Goal: Task Accomplishment & Management: Manage account settings

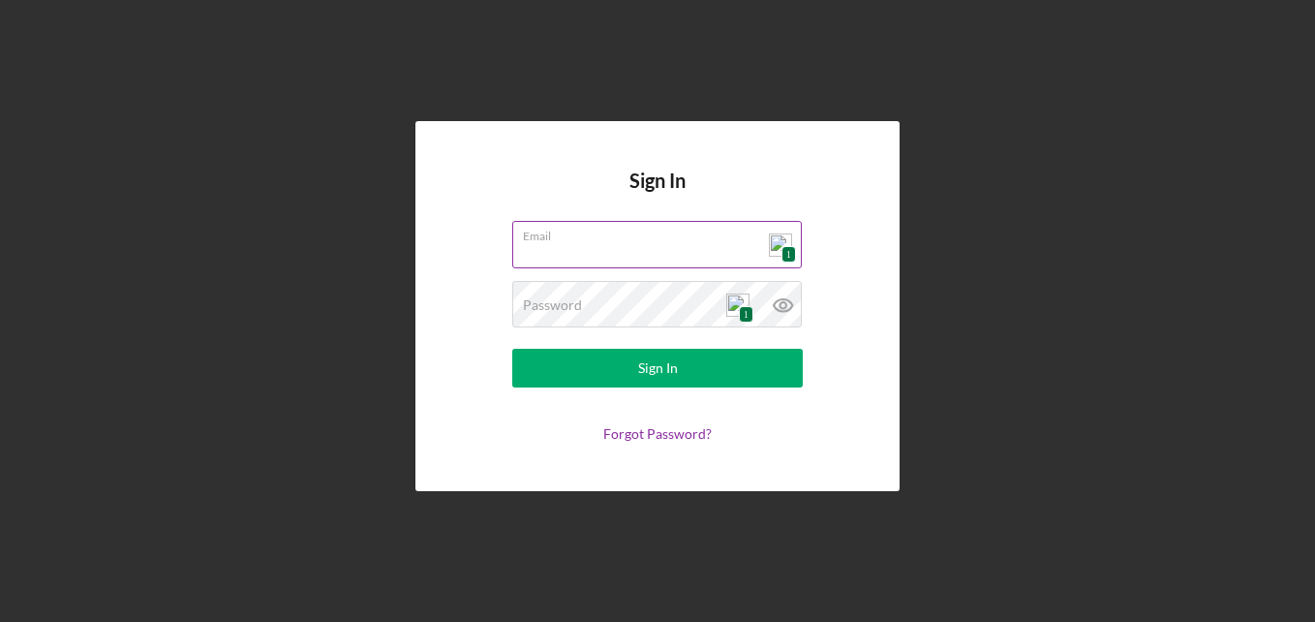
click at [777, 252] on div "Email 1" at bounding box center [657, 245] width 291 height 48
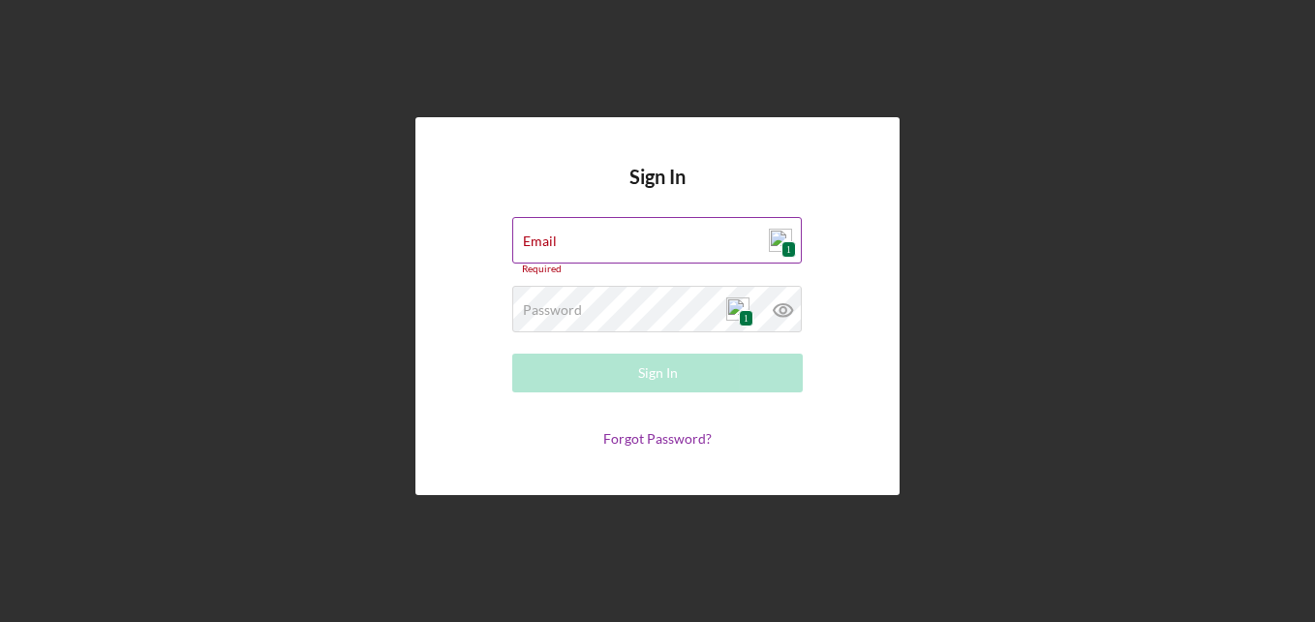
click at [778, 242] on img at bounding box center [780, 240] width 23 height 23
type input "[EMAIL_ADDRESS][DOMAIN_NAME]"
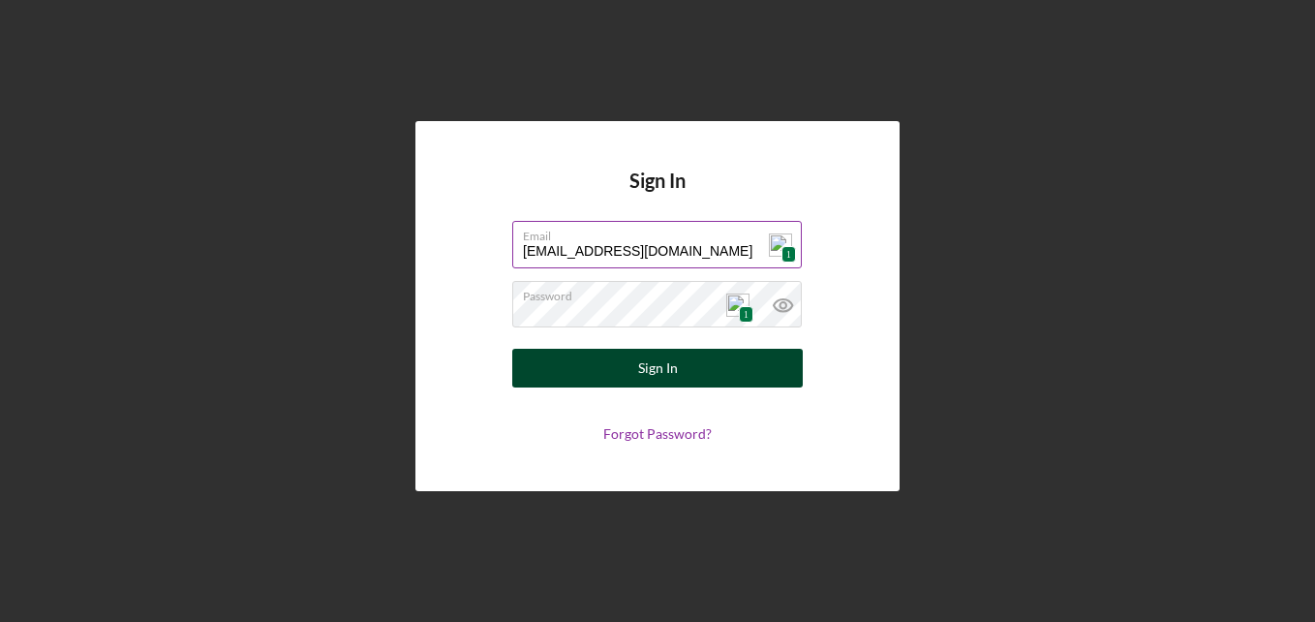
click at [672, 368] on div "Sign In" at bounding box center [658, 368] width 40 height 39
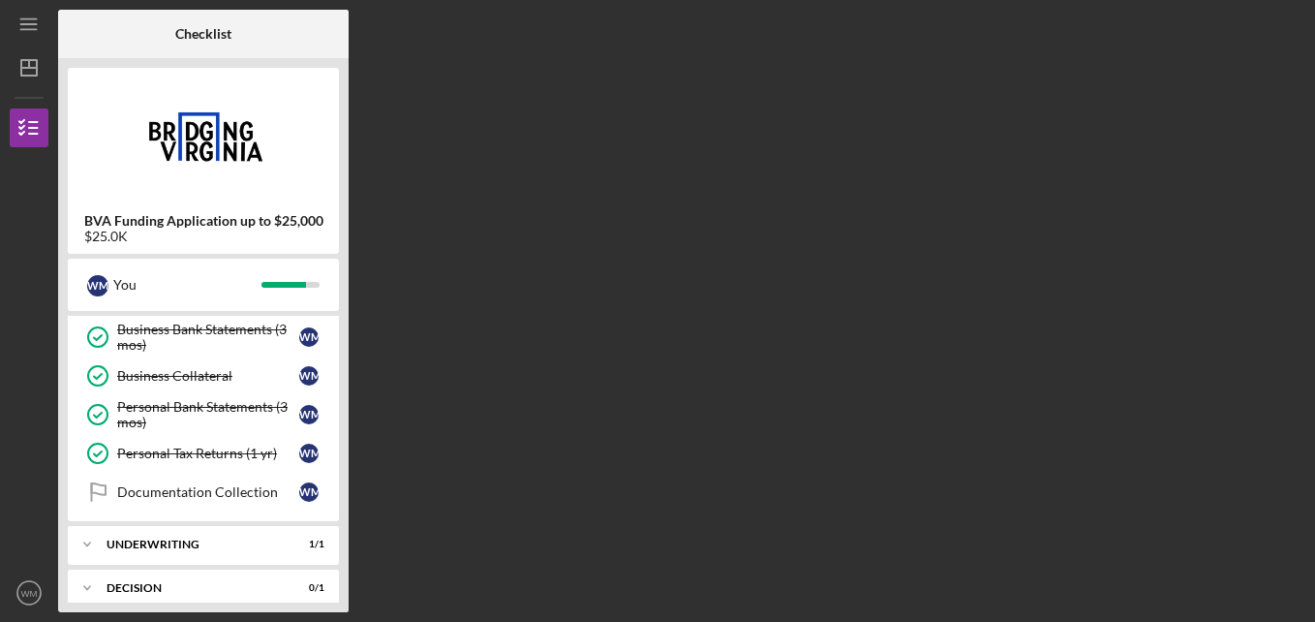
scroll to position [116, 0]
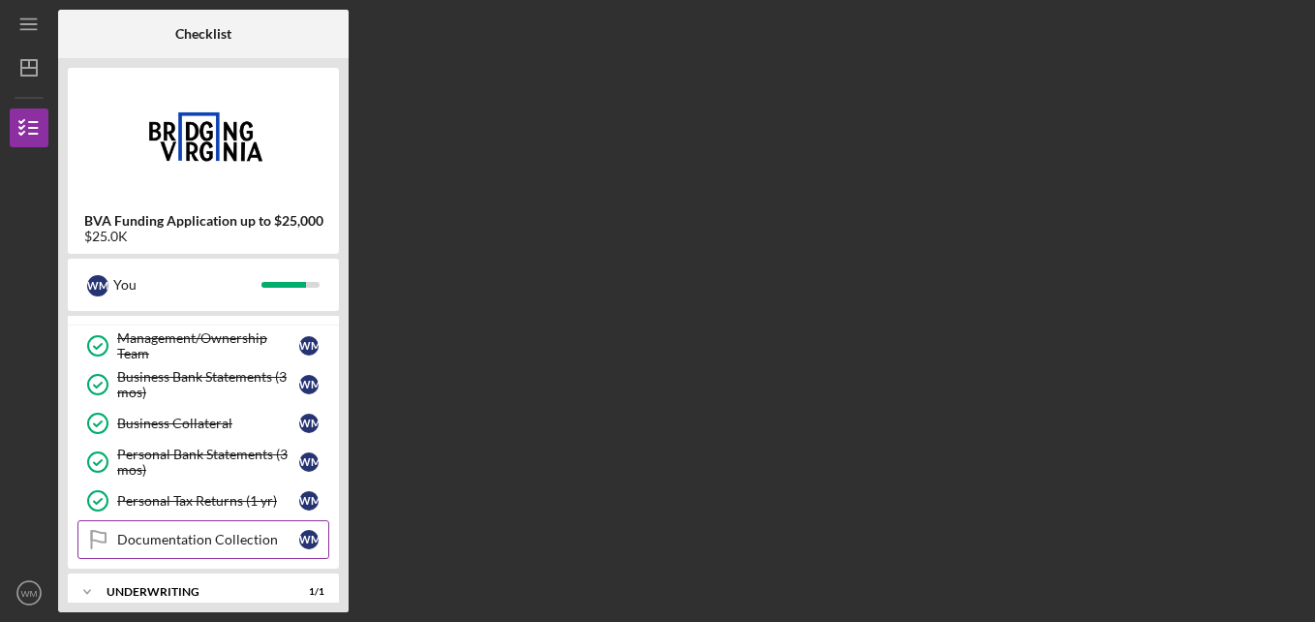
click at [171, 537] on div "Documentation Collection" at bounding box center [208, 539] width 182 height 15
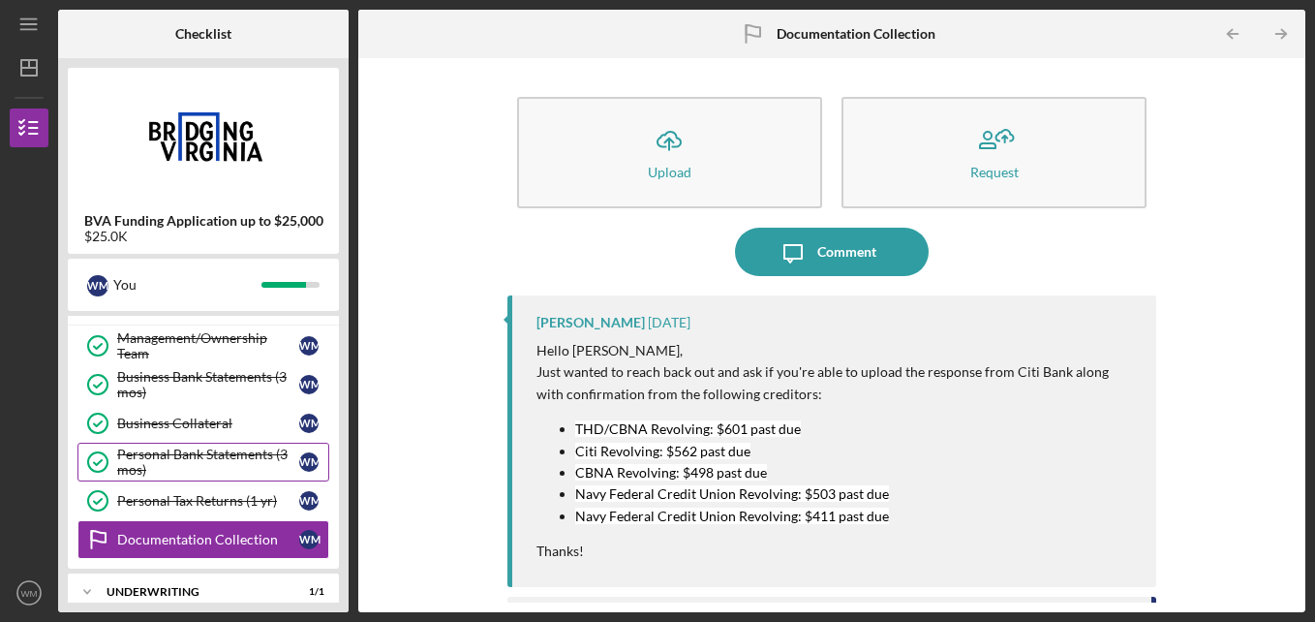
click at [191, 457] on div "Personal Bank Statements (3 mos)" at bounding box center [208, 461] width 182 height 31
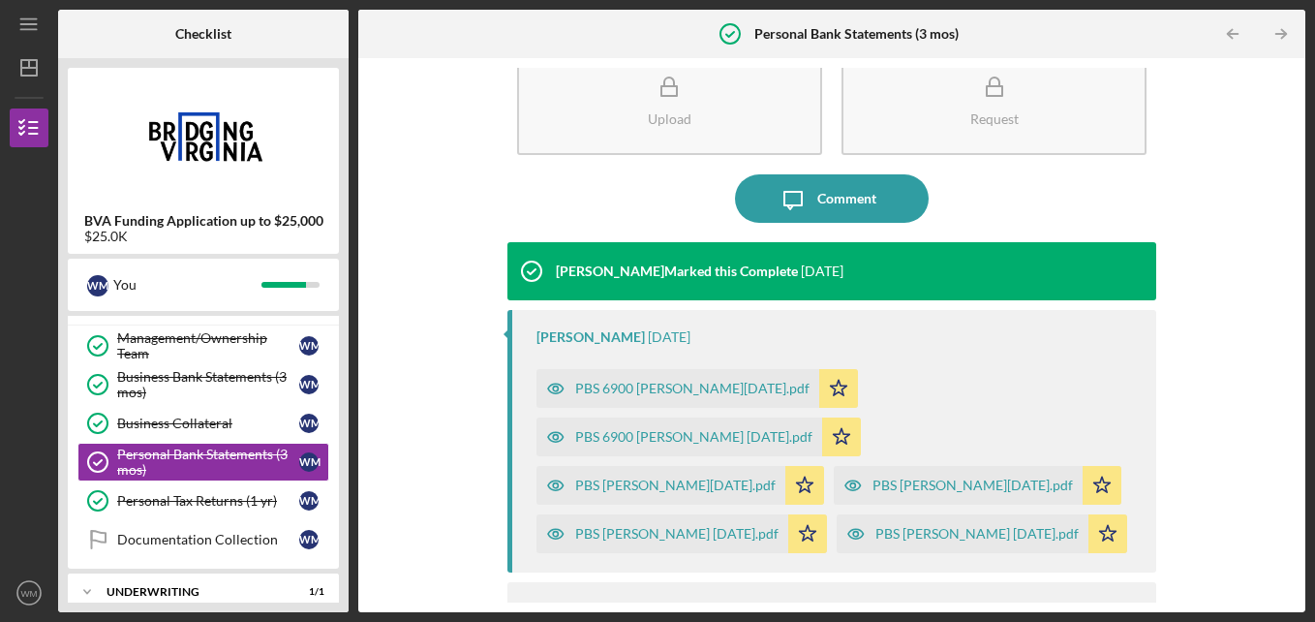
scroll to position [81, 0]
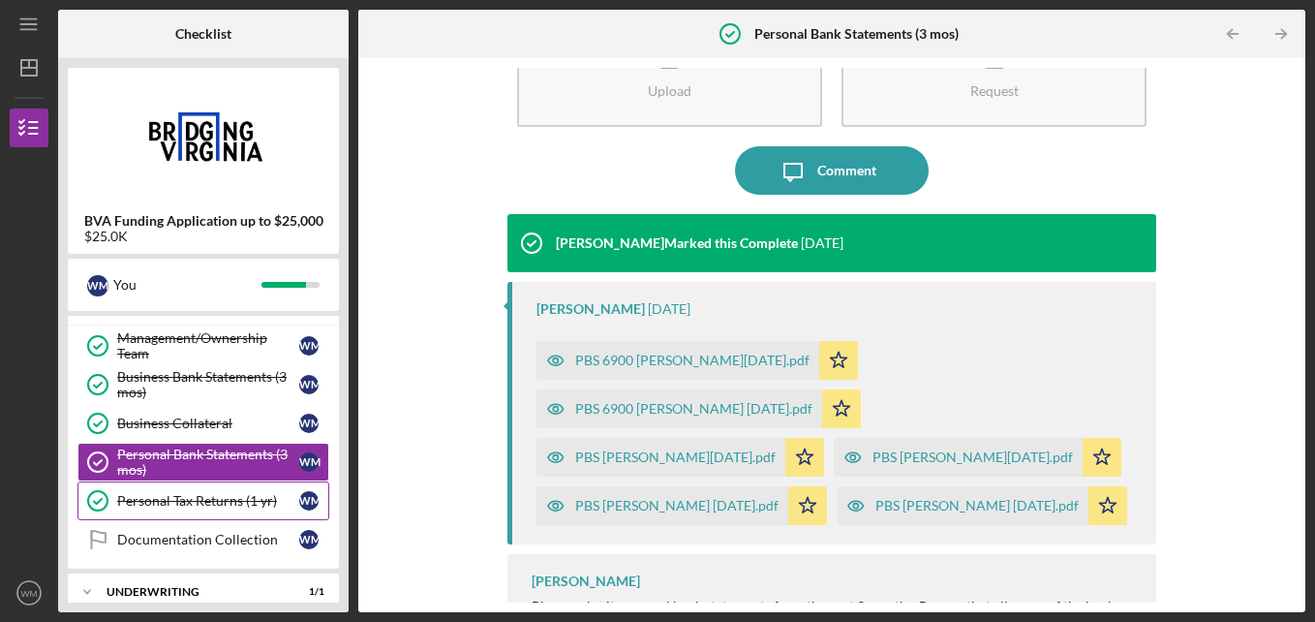
click at [162, 497] on div "Personal Tax Returns (1 yr)" at bounding box center [208, 500] width 182 height 15
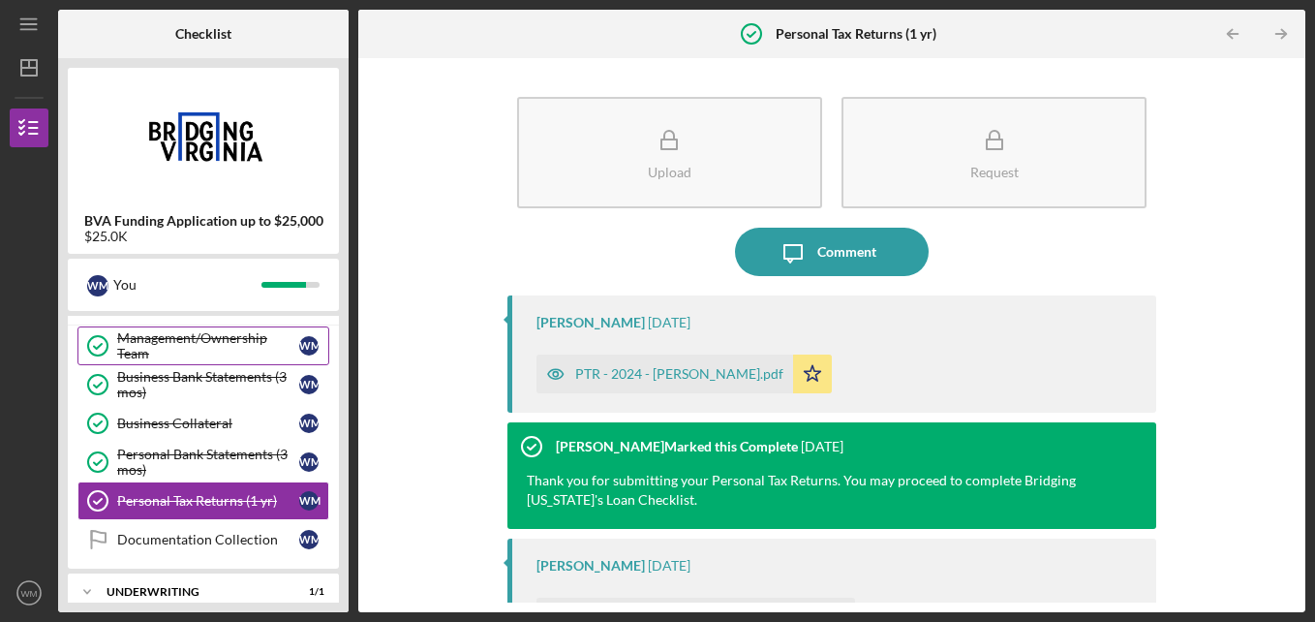
click at [146, 338] on div "Management/Ownership Team" at bounding box center [208, 345] width 182 height 31
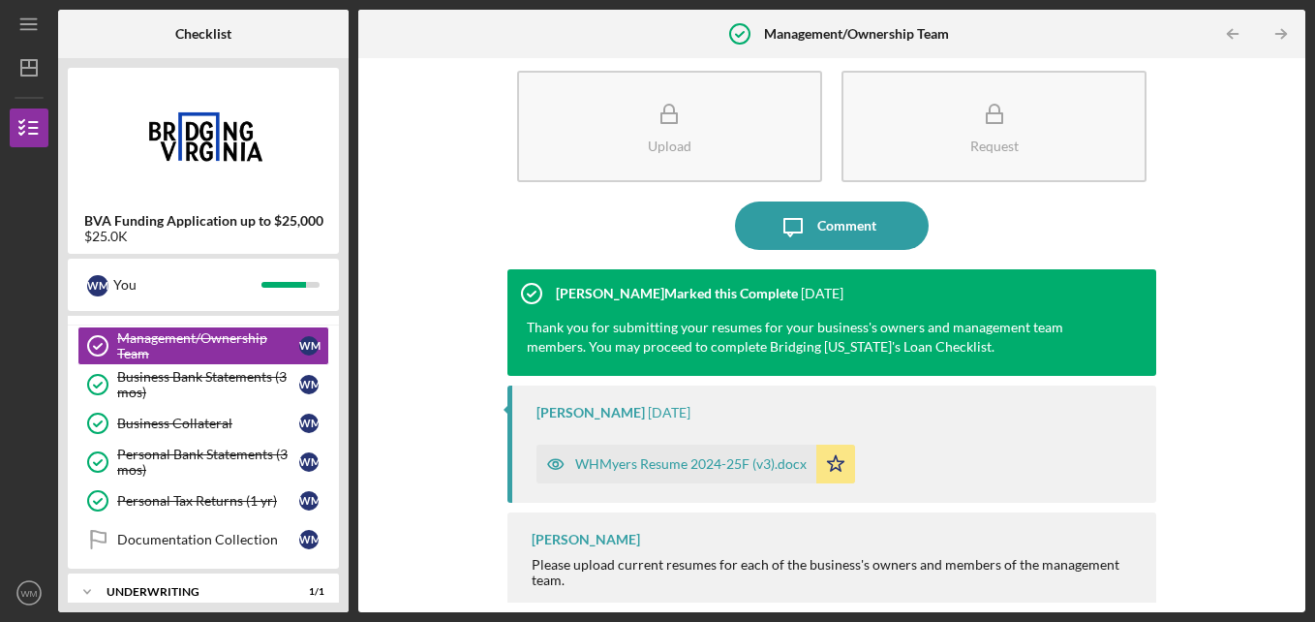
scroll to position [33, 0]
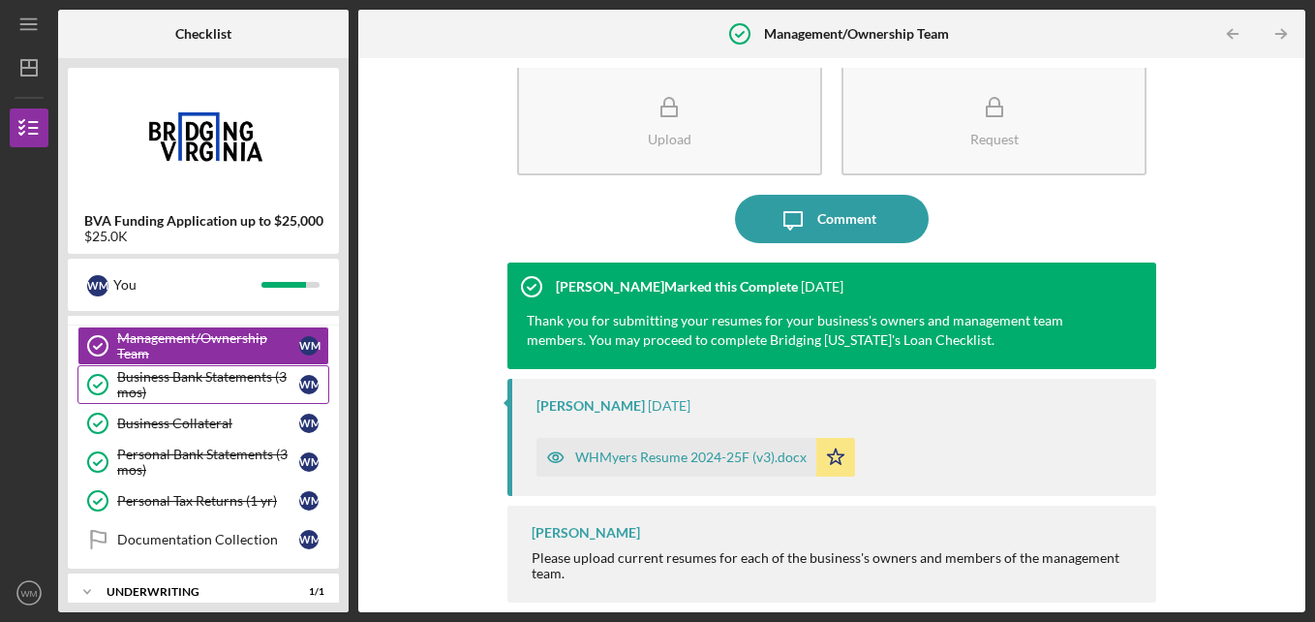
click at [172, 371] on div "Business Bank Statements (3 mos)" at bounding box center [208, 384] width 182 height 31
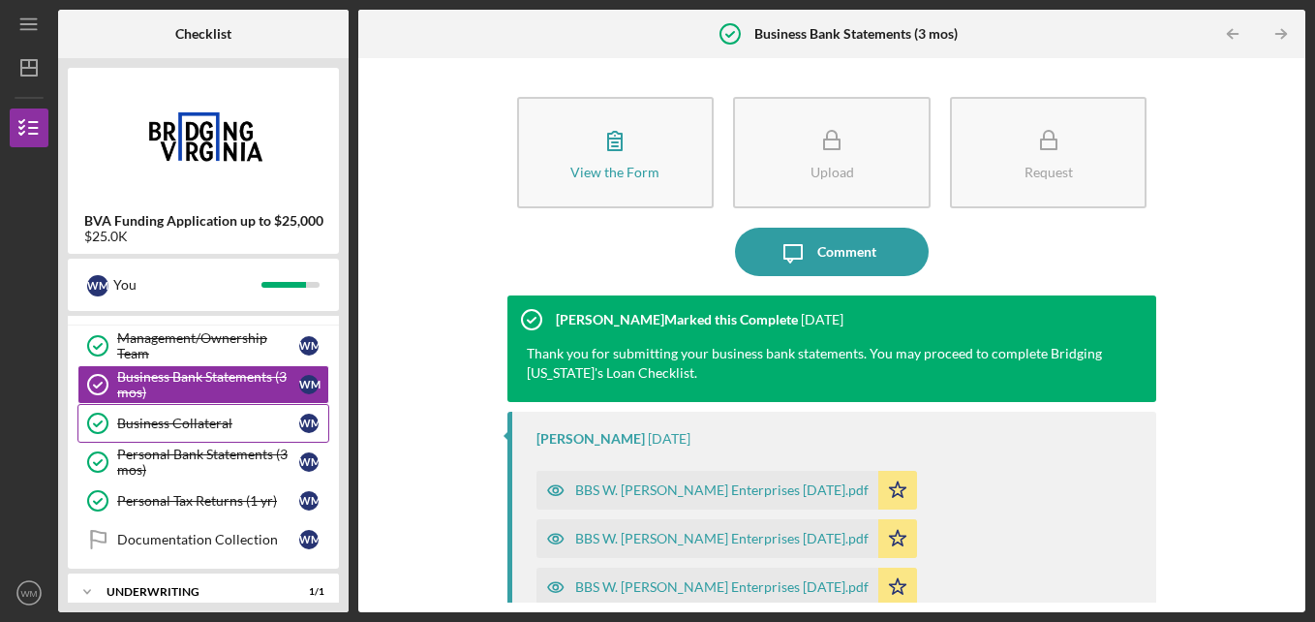
click at [156, 420] on div "Business Collateral" at bounding box center [208, 422] width 182 height 15
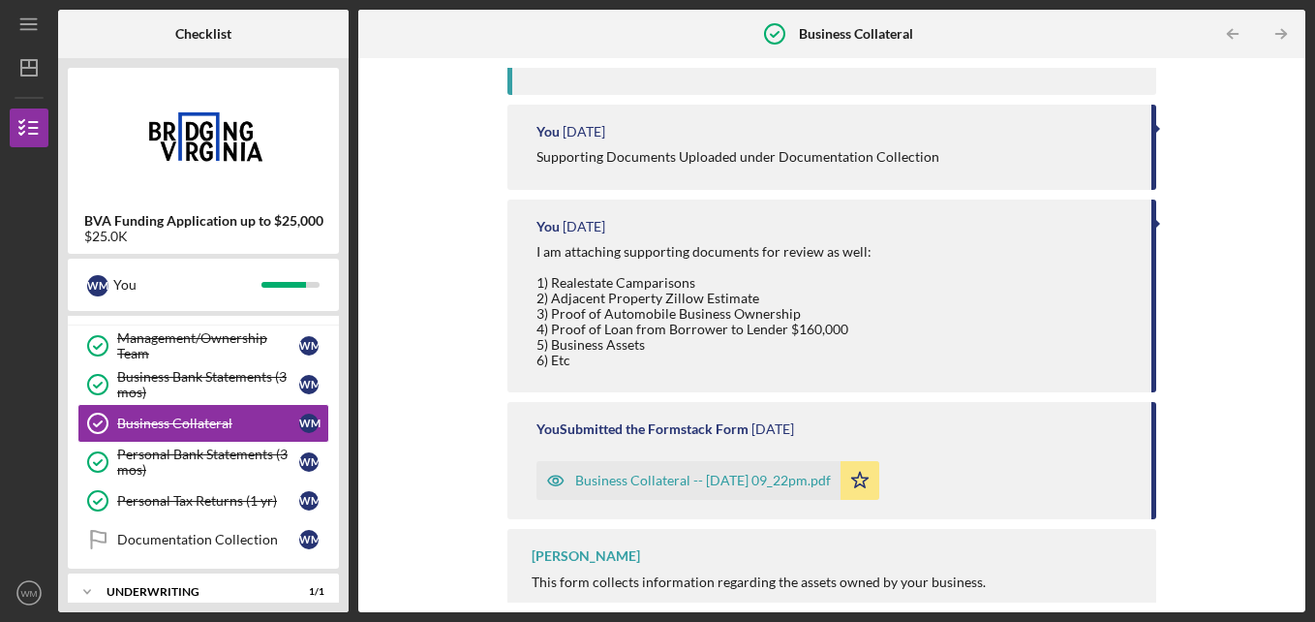
scroll to position [561, 0]
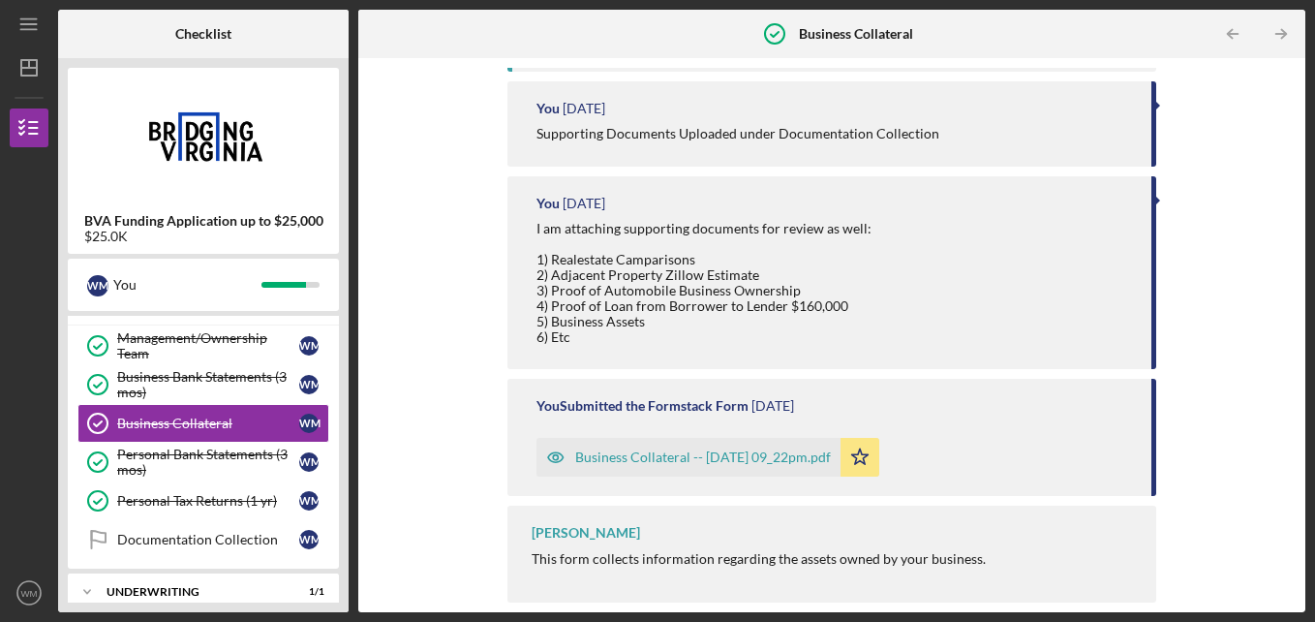
click at [615, 452] on div "Business Collateral -- [DATE] 09_22pm.pdf" at bounding box center [703, 456] width 256 height 15
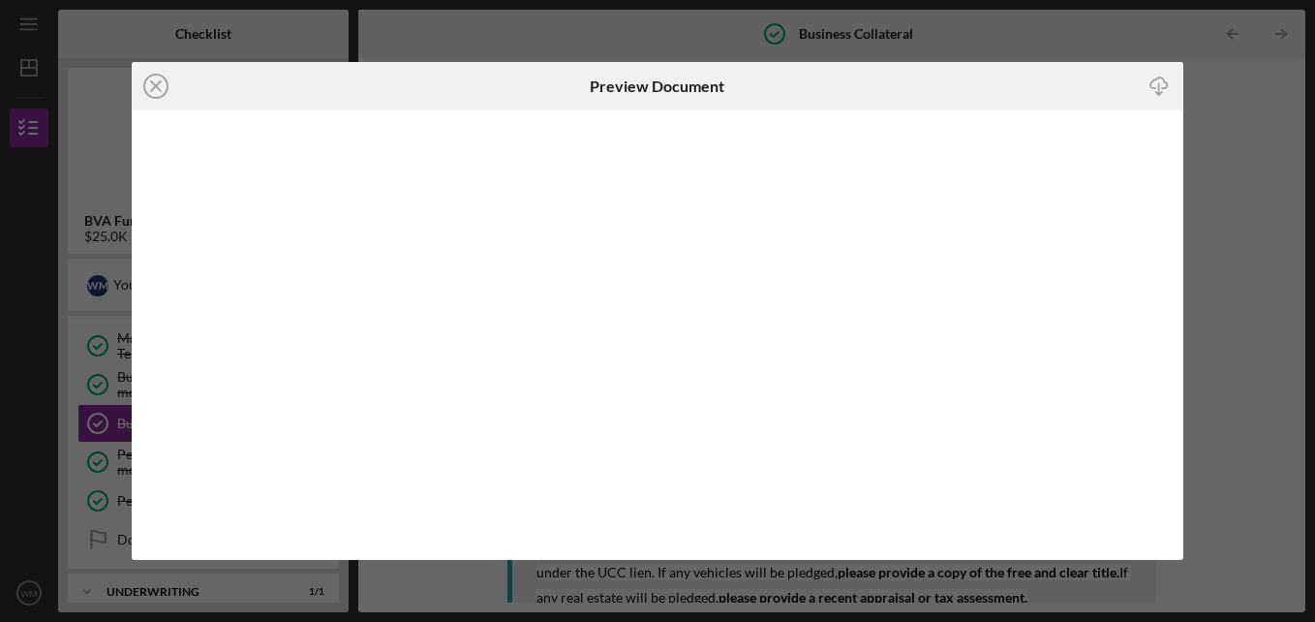
scroll to position [561, 0]
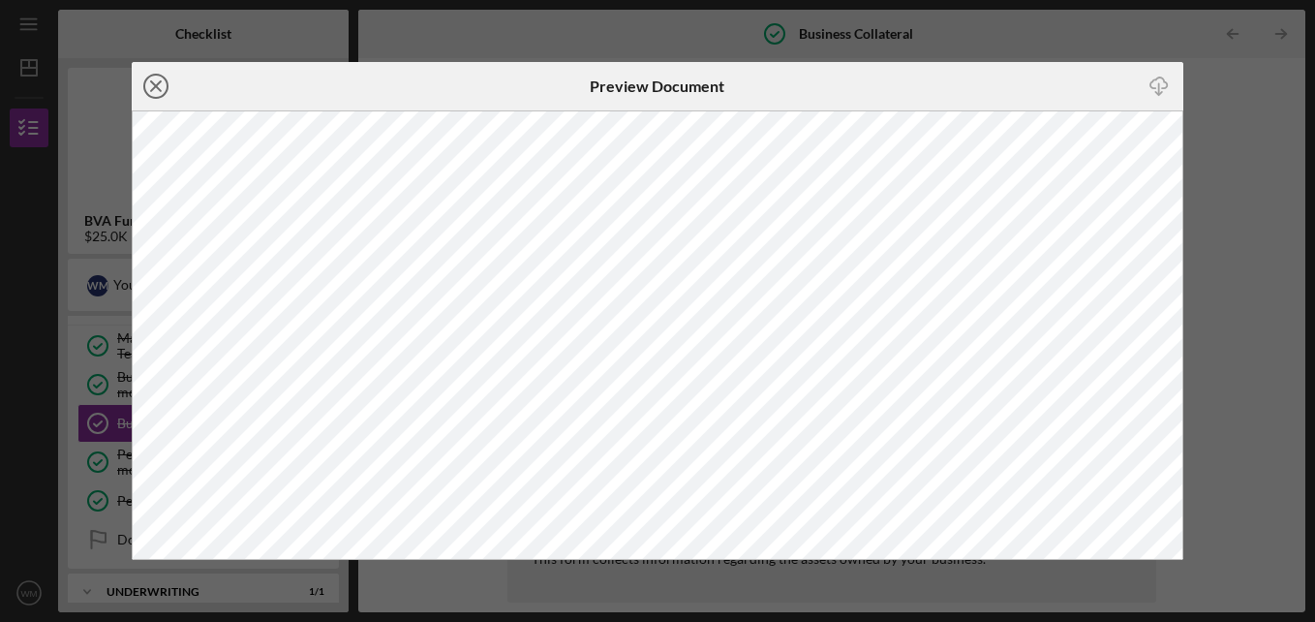
click at [161, 83] on icon "Icon/Close" at bounding box center [156, 86] width 48 height 48
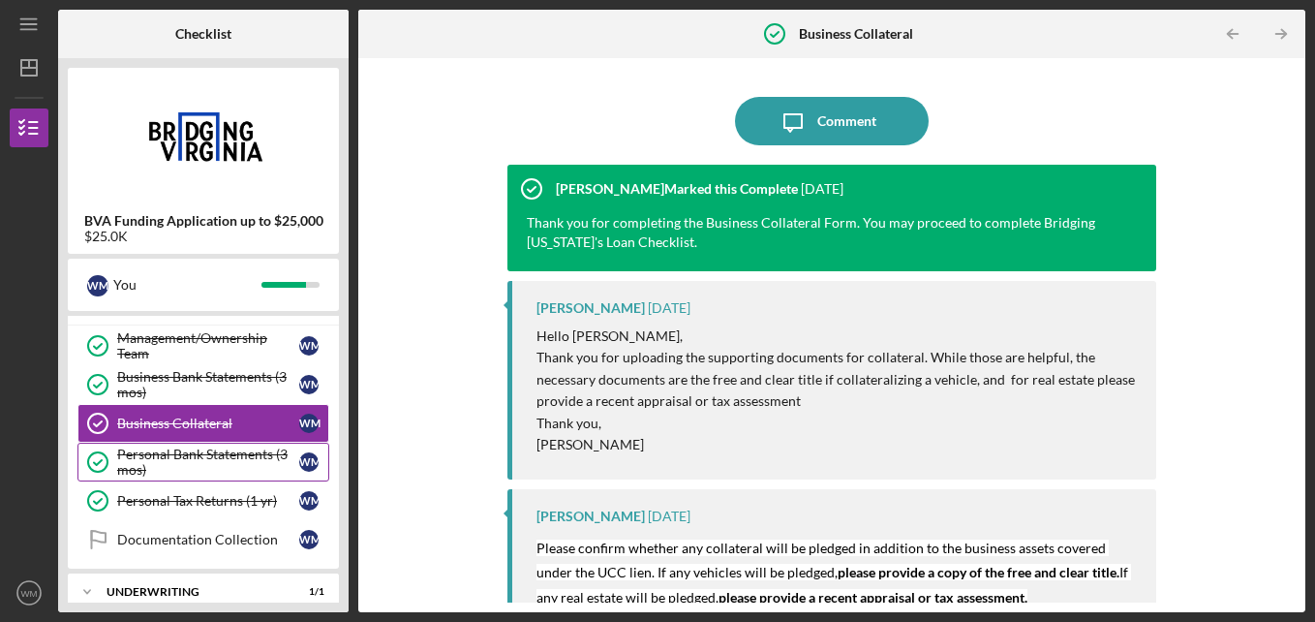
click at [167, 458] on div "Personal Bank Statements (3 mos)" at bounding box center [208, 461] width 182 height 31
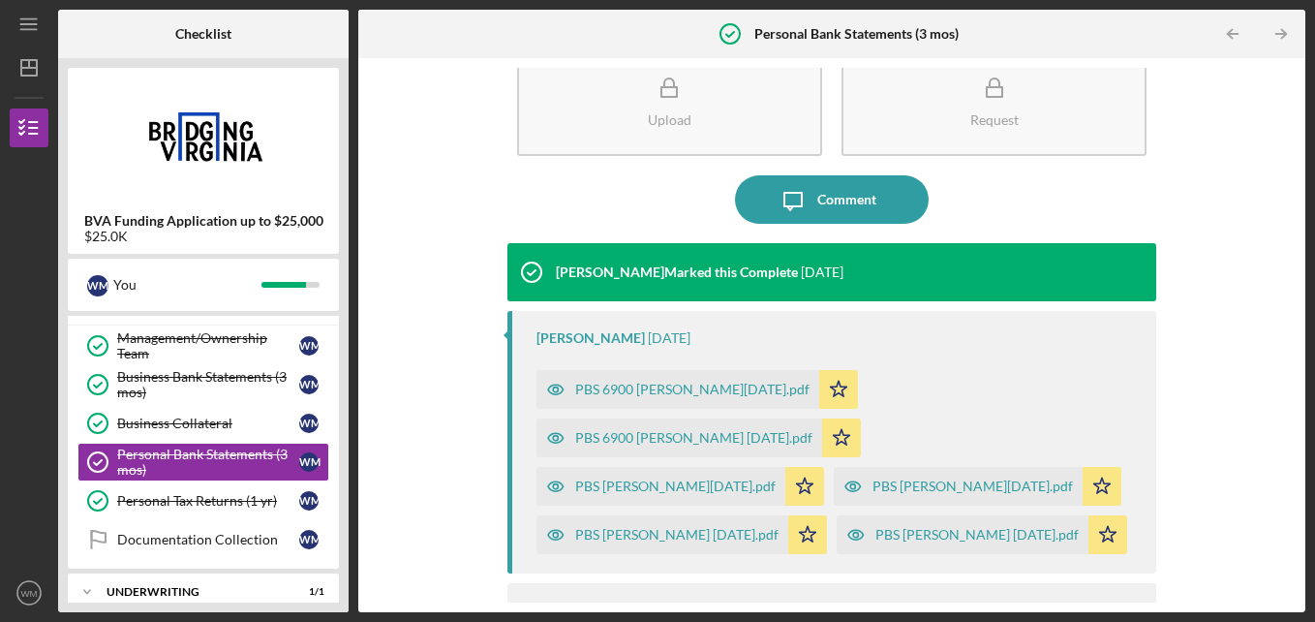
scroll to position [81, 0]
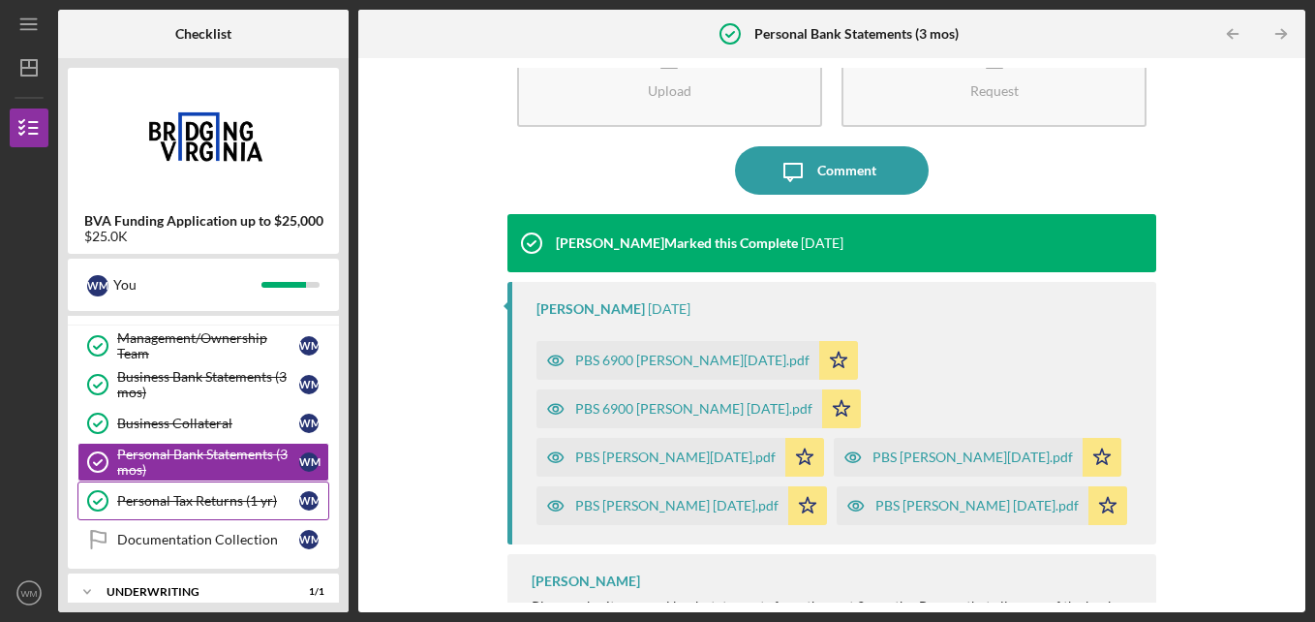
click at [163, 505] on div "Personal Tax Returns (1 yr)" at bounding box center [208, 500] width 182 height 15
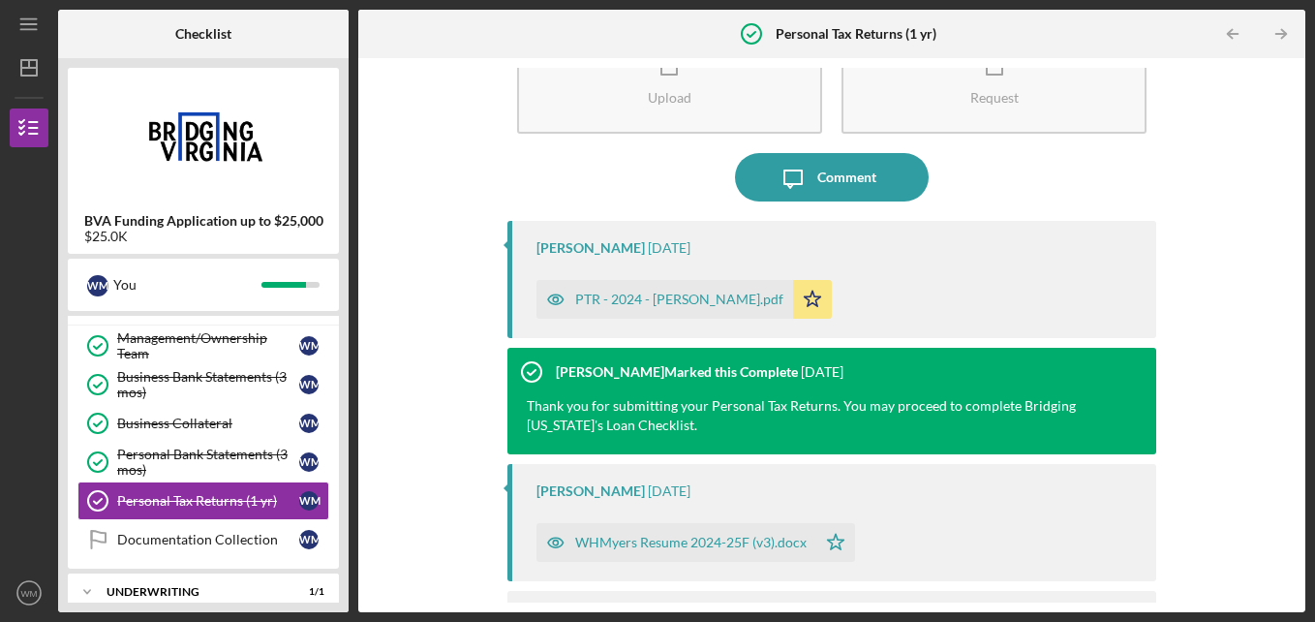
scroll to position [160, 0]
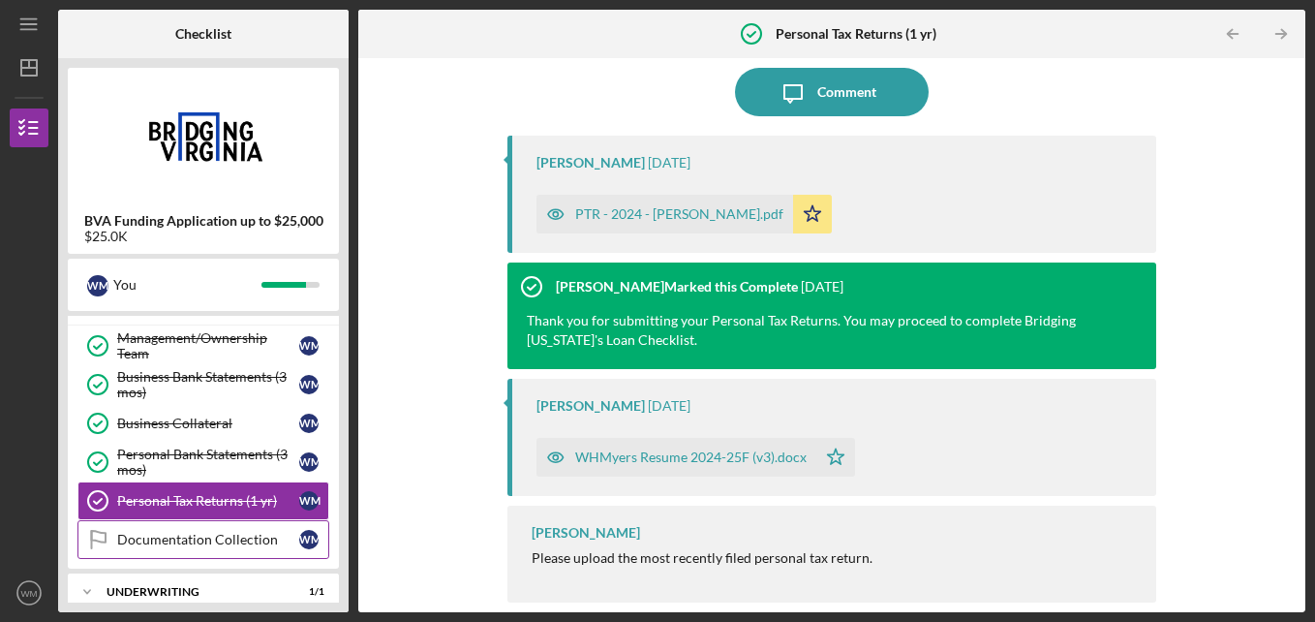
click at [209, 535] on div "Documentation Collection" at bounding box center [208, 539] width 182 height 15
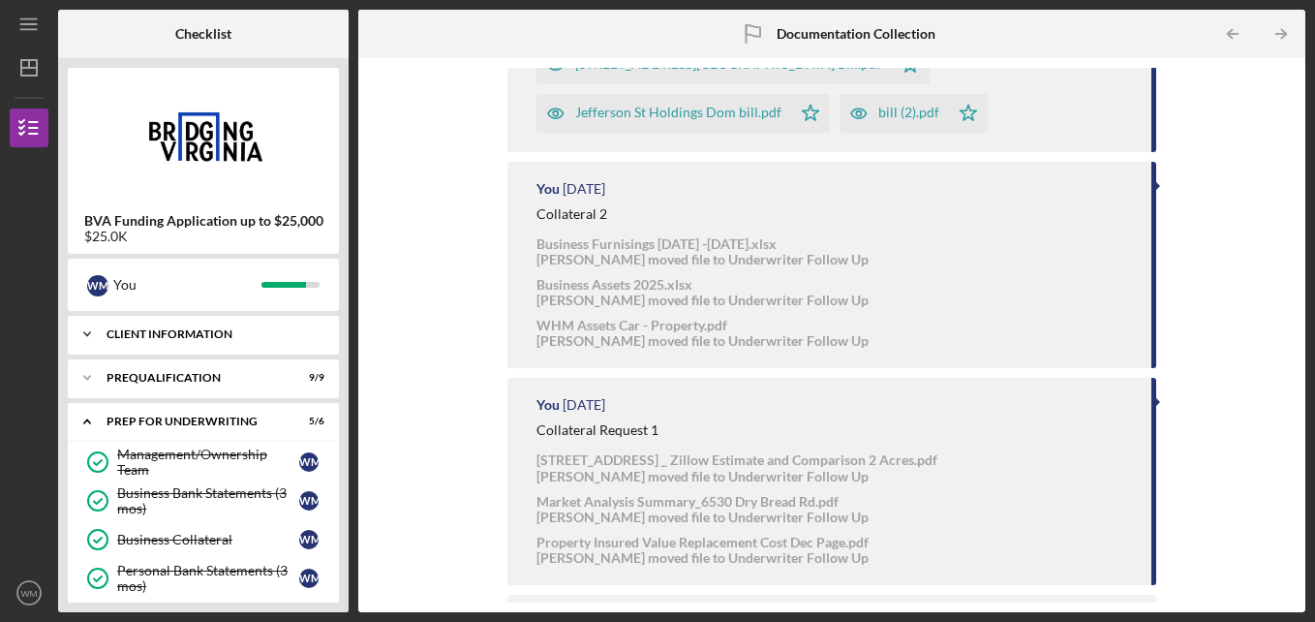
click at [168, 339] on div "Client Information" at bounding box center [211, 334] width 208 height 12
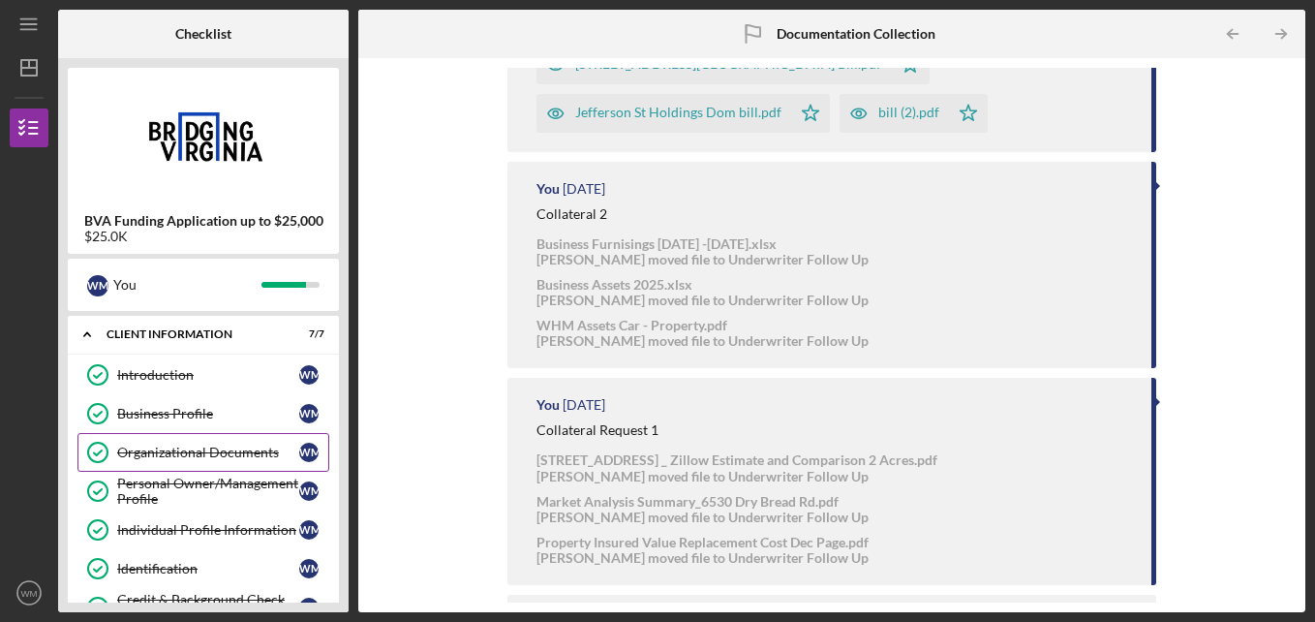
click at [168, 449] on div "Organizational Documents" at bounding box center [208, 452] width 182 height 15
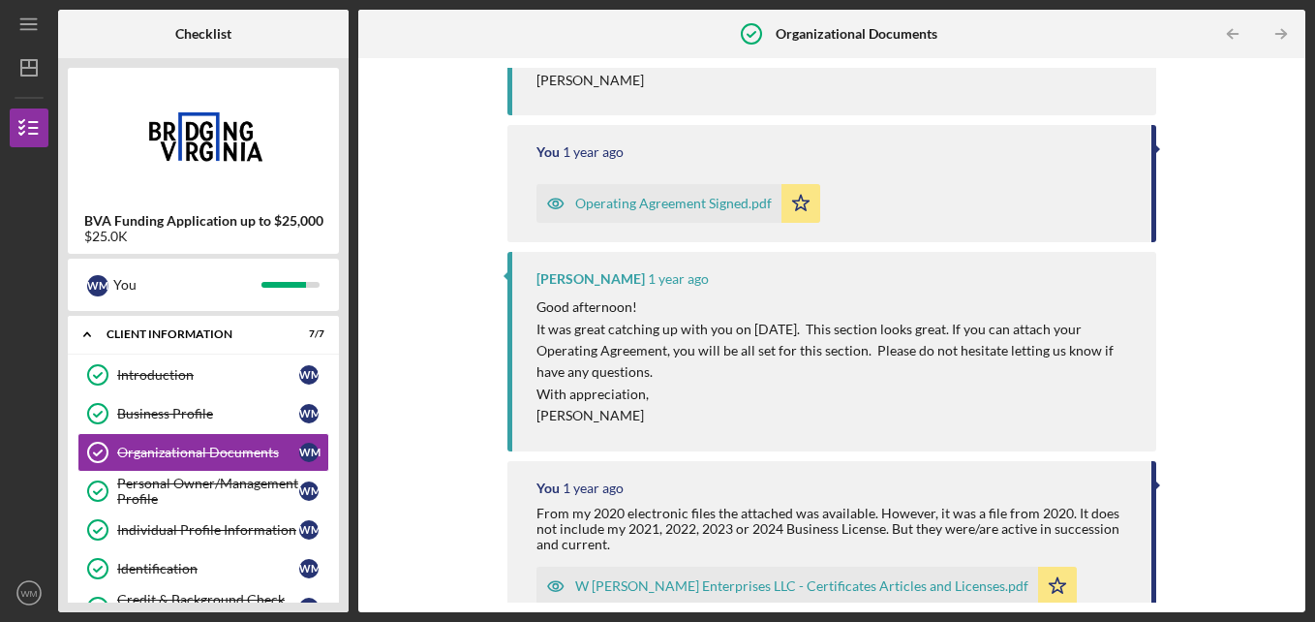
scroll to position [602, 0]
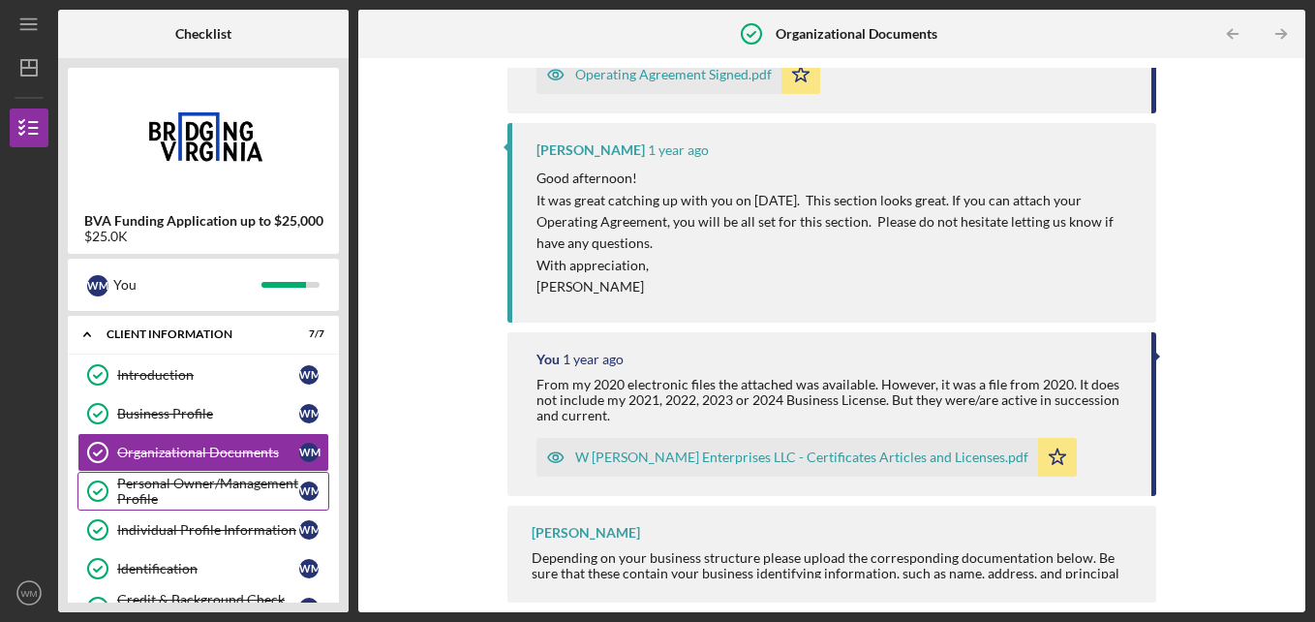
click at [149, 491] on div "Personal Owner/Management Profile" at bounding box center [208, 491] width 182 height 31
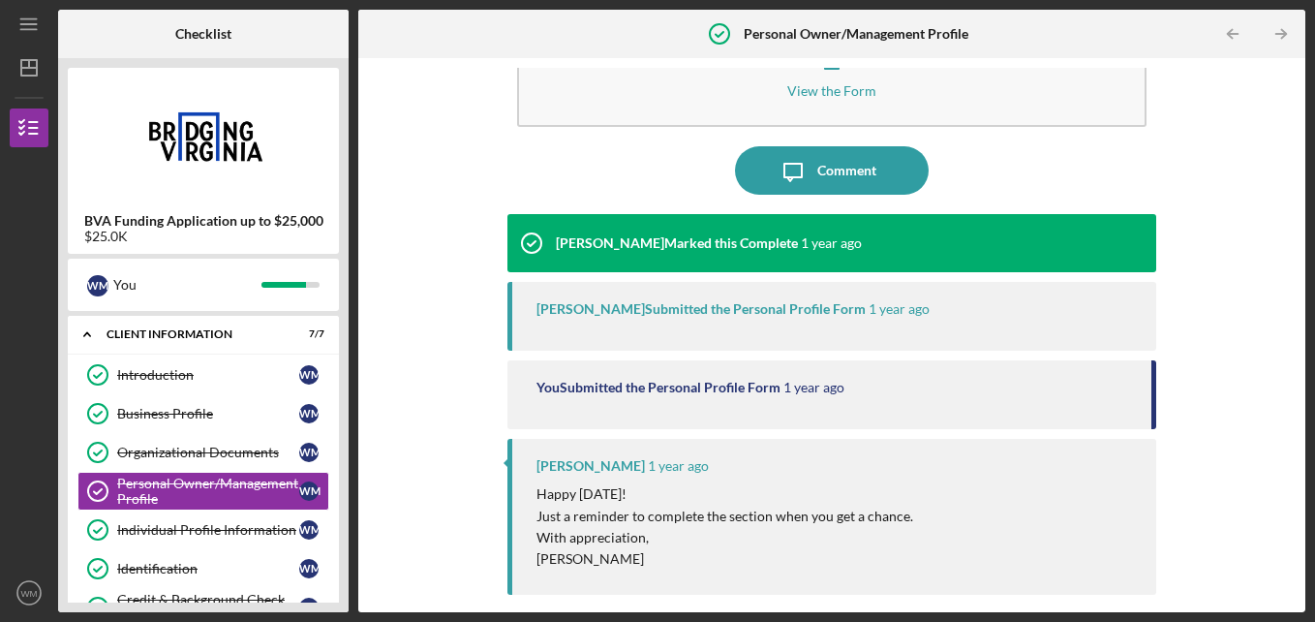
scroll to position [259, 0]
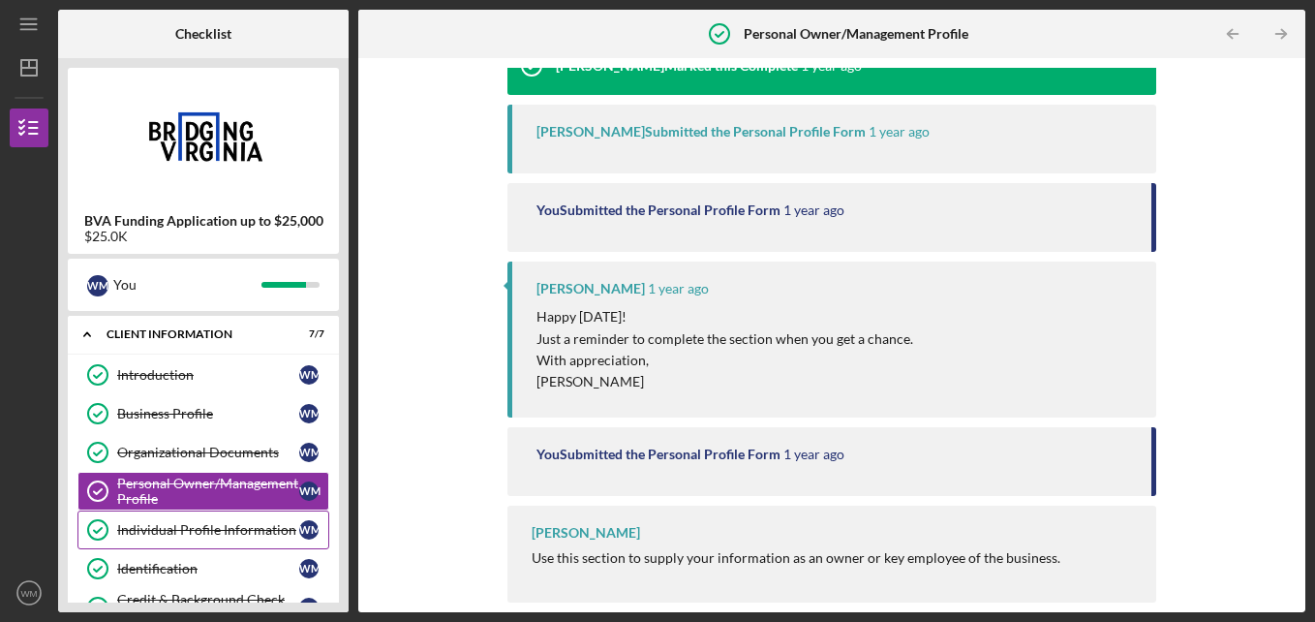
click at [138, 531] on div "Individual Profile Information" at bounding box center [208, 529] width 182 height 15
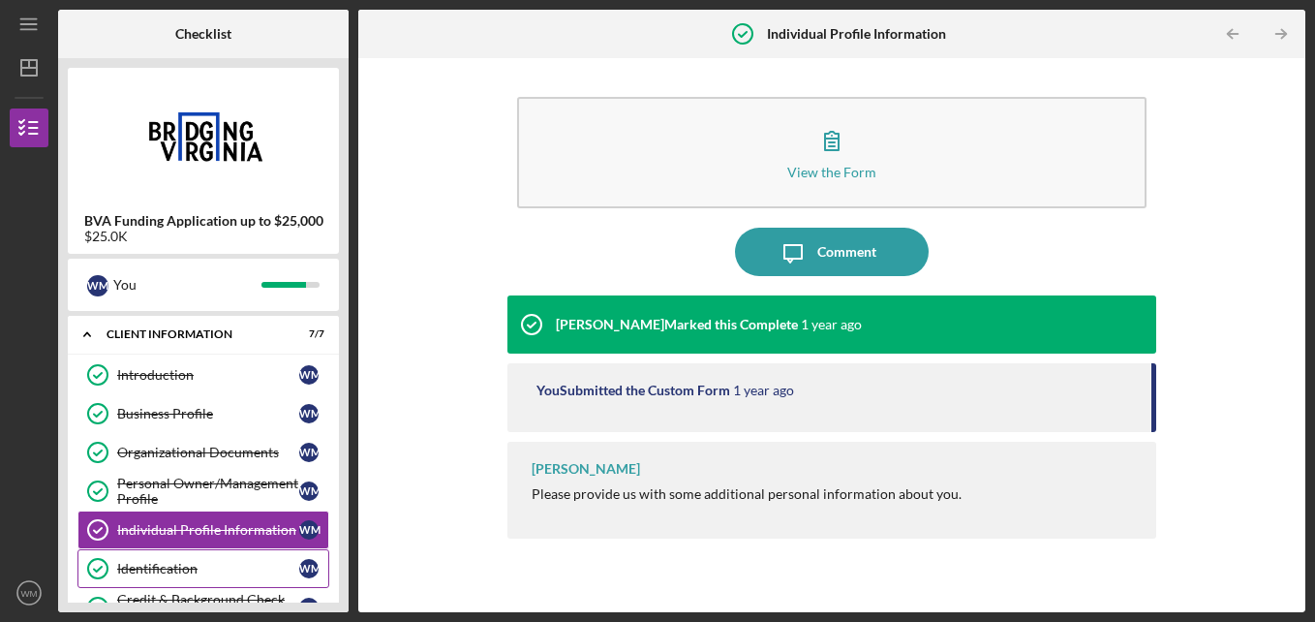
click at [154, 558] on link "Identification Identification [PERSON_NAME]" at bounding box center [203, 568] width 252 height 39
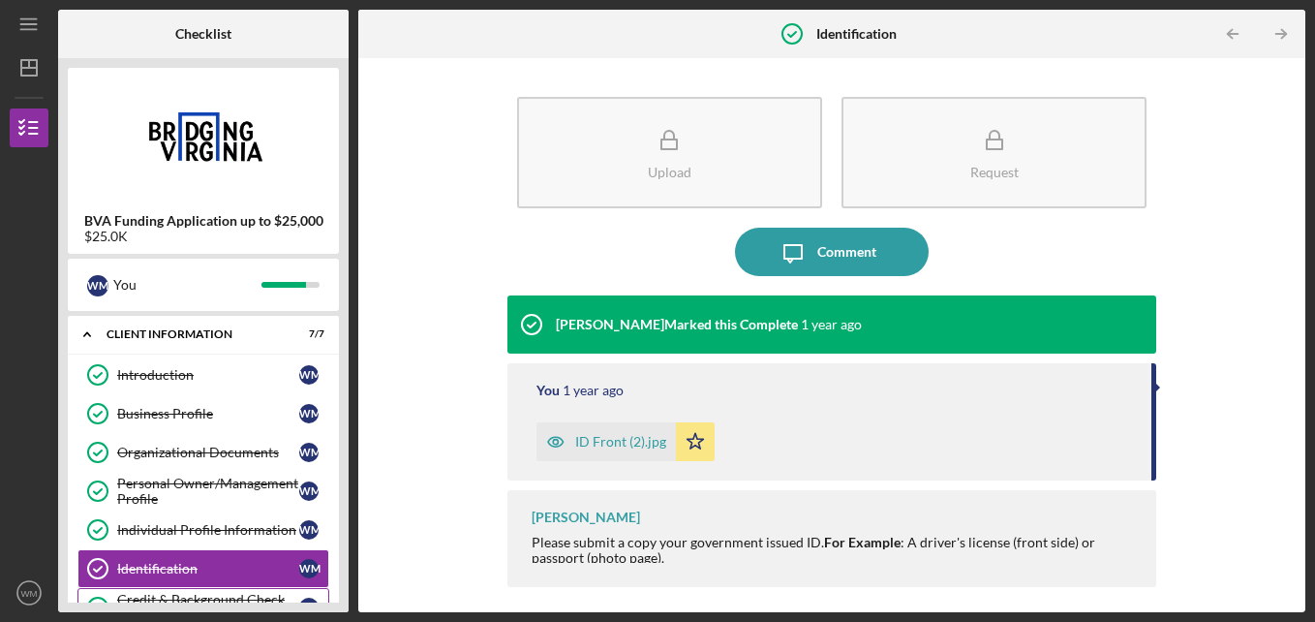
click at [196, 588] on link "Credit & Background Check Authorization Credit & Background Check Authorization…" at bounding box center [203, 607] width 252 height 39
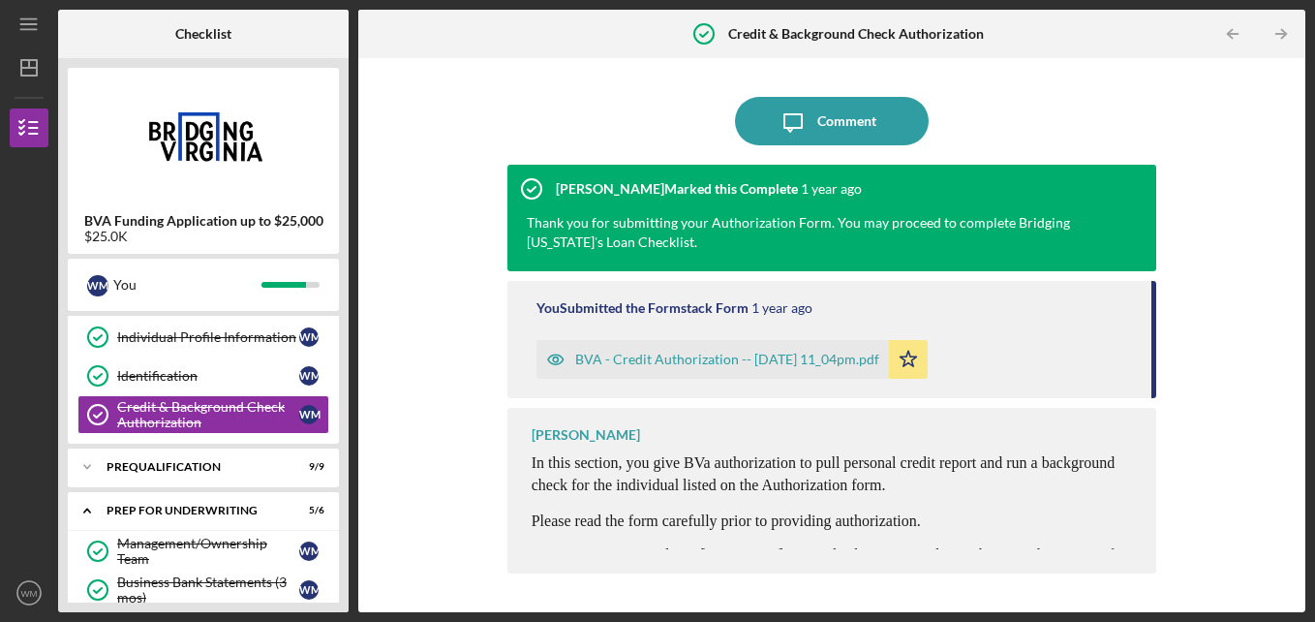
scroll to position [194, 0]
click at [203, 468] on div "Prequalification" at bounding box center [211, 466] width 208 height 12
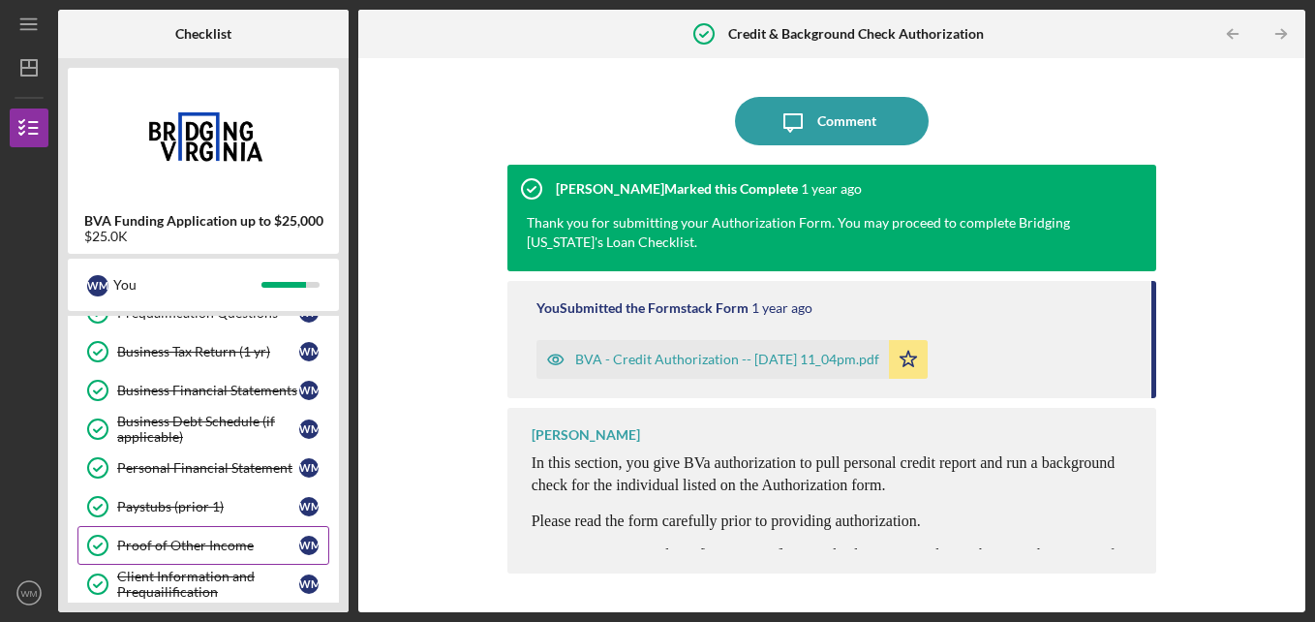
scroll to position [484, 0]
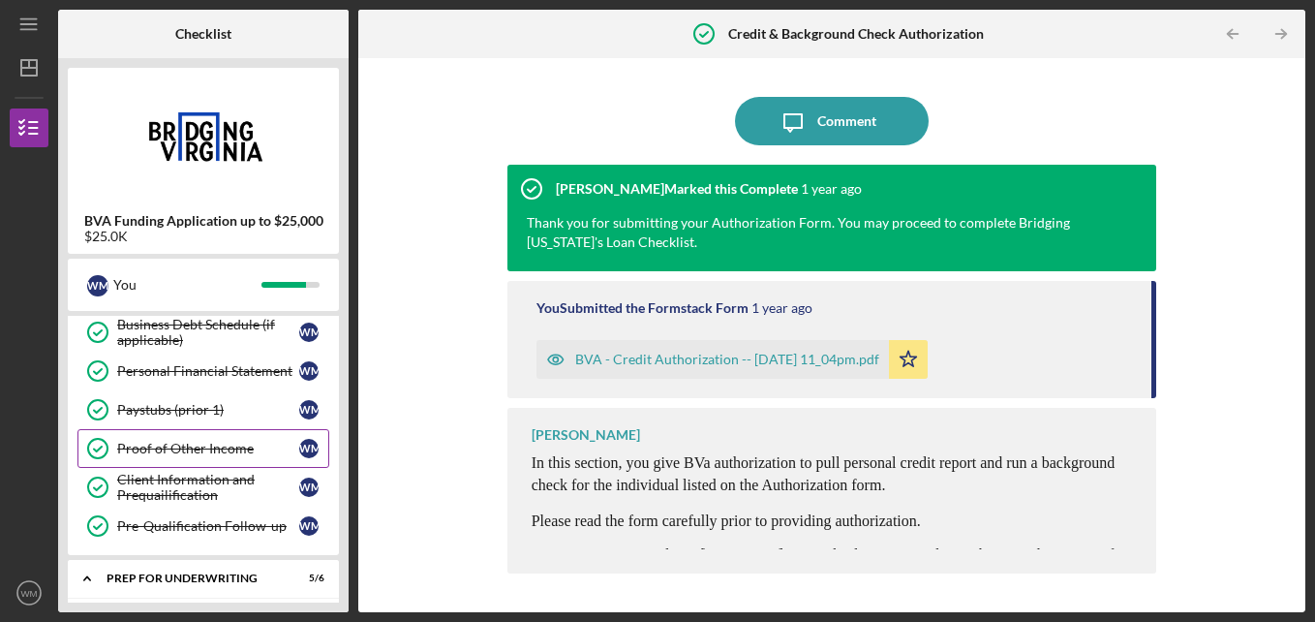
click at [171, 443] on div "Proof of Other Income" at bounding box center [208, 448] width 182 height 15
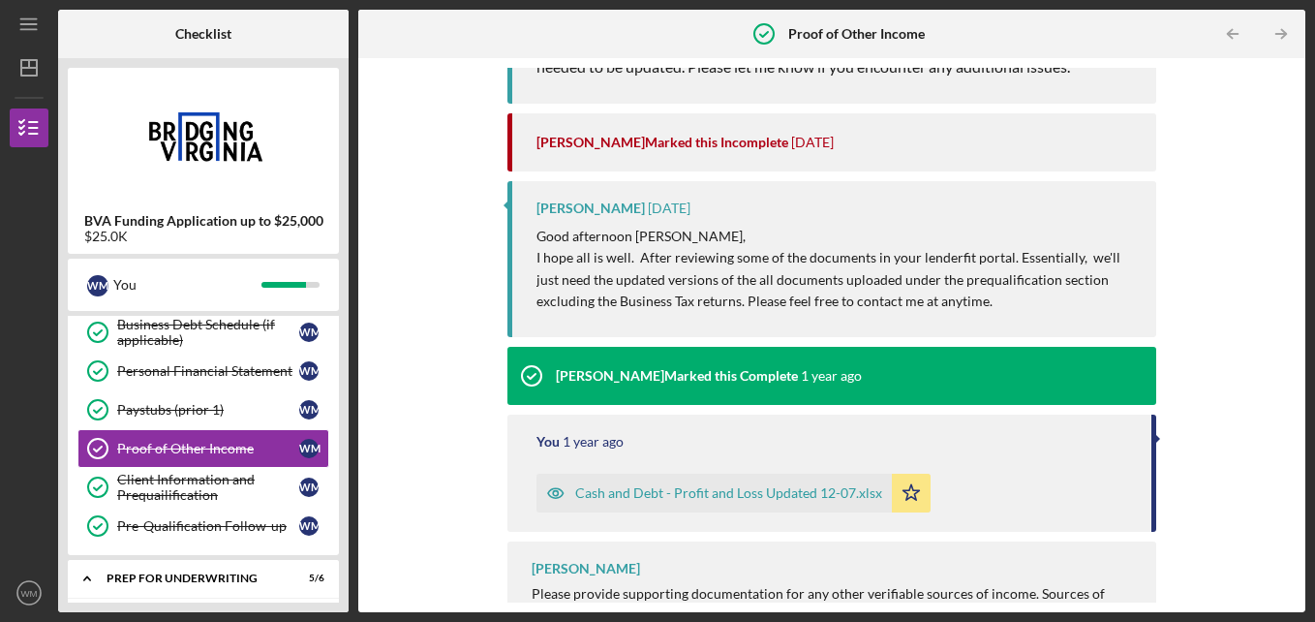
scroll to position [769, 0]
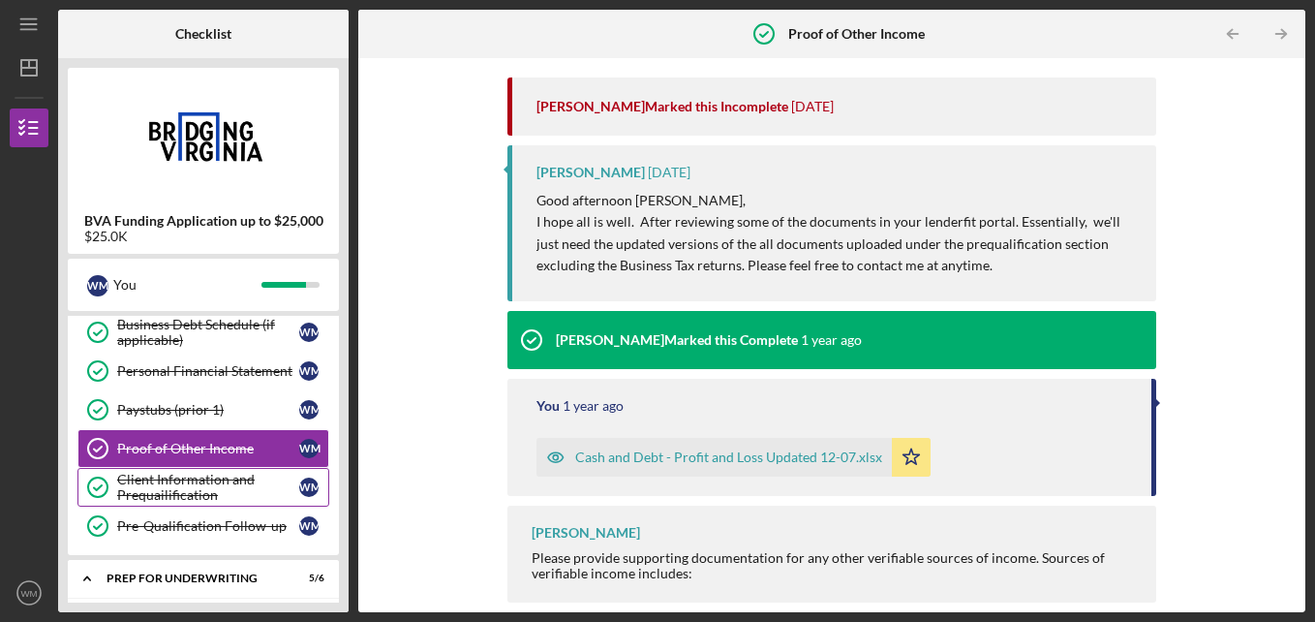
click at [168, 481] on div "Client Information and Prequailification" at bounding box center [208, 487] width 182 height 31
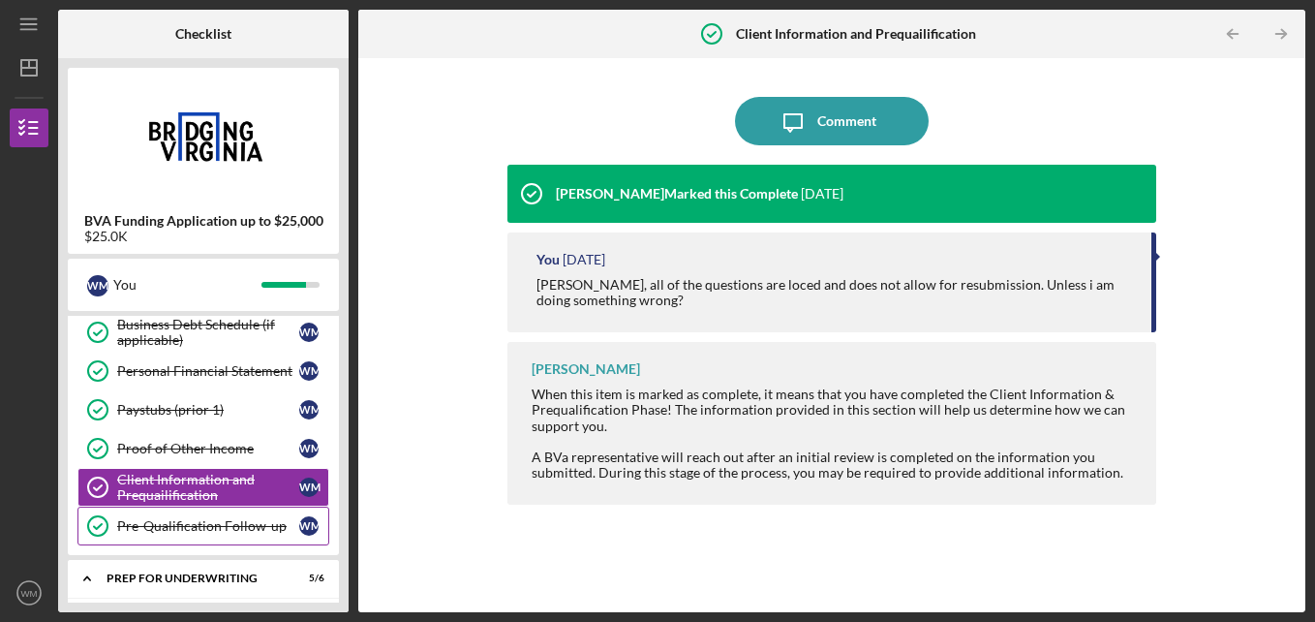
click at [171, 524] on div "Pre-Qualification Follow-up" at bounding box center [208, 525] width 182 height 15
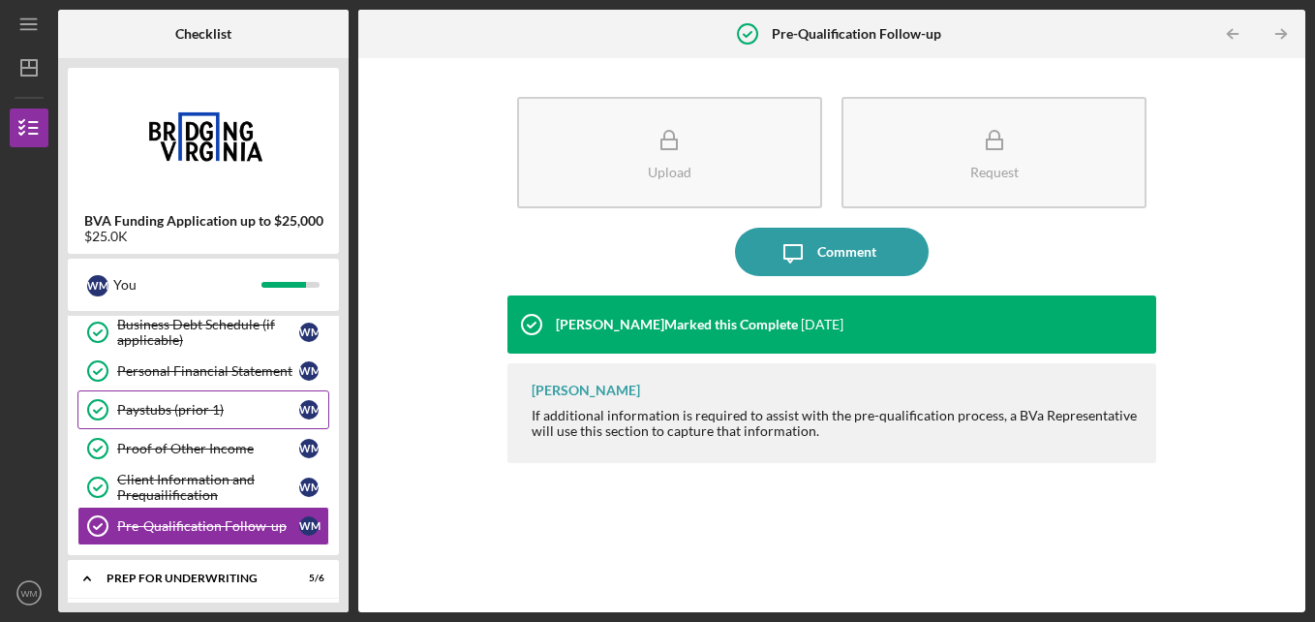
click at [192, 420] on link "Paystubs (prior 1) Paystubs (prior 1) [PERSON_NAME]" at bounding box center [203, 409] width 252 height 39
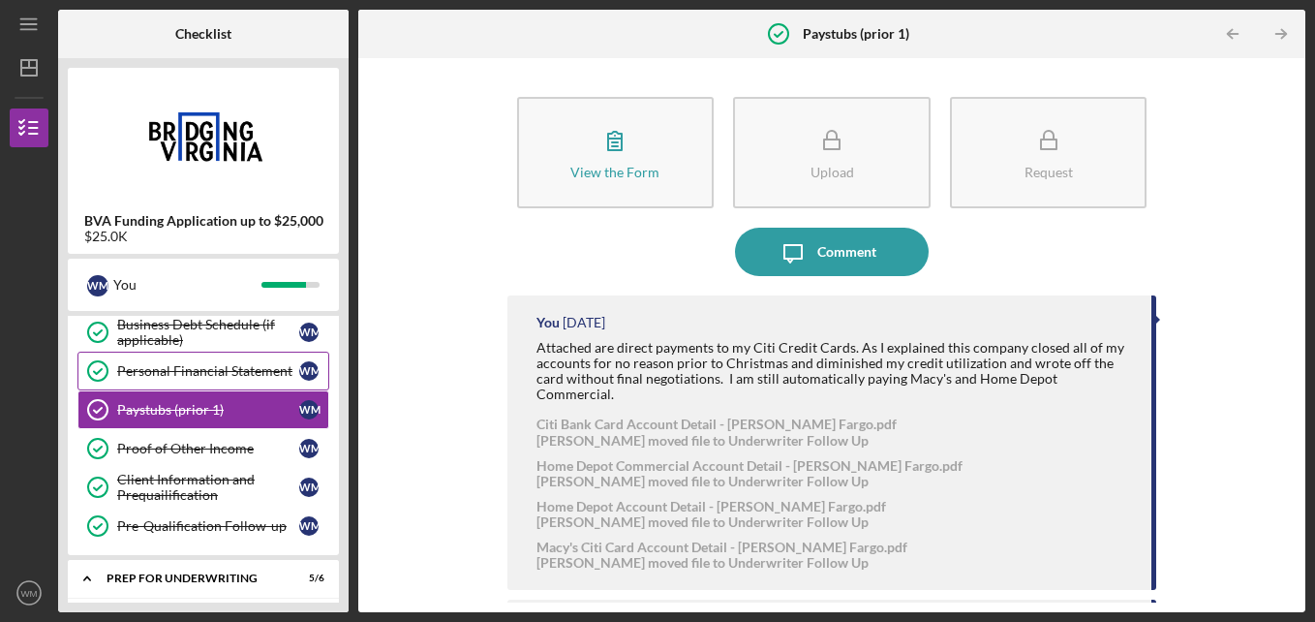
click at [194, 385] on link "Personal Financial Statement Personal Financial Statement [PERSON_NAME]" at bounding box center [203, 371] width 252 height 39
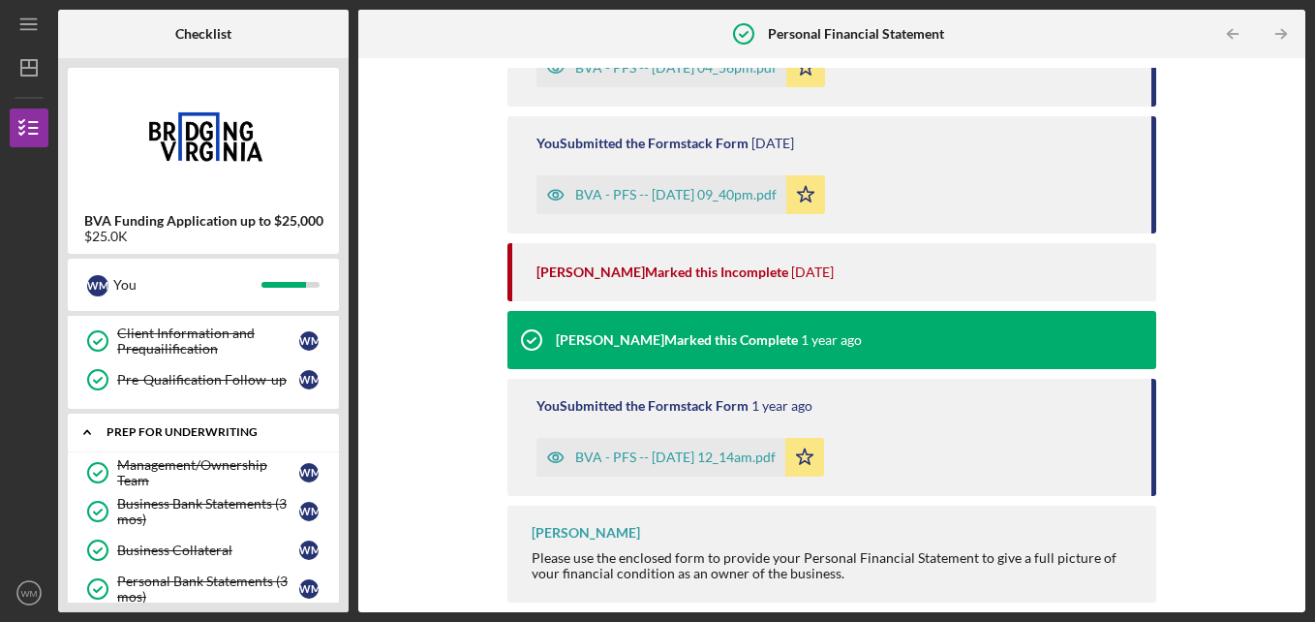
scroll to position [678, 0]
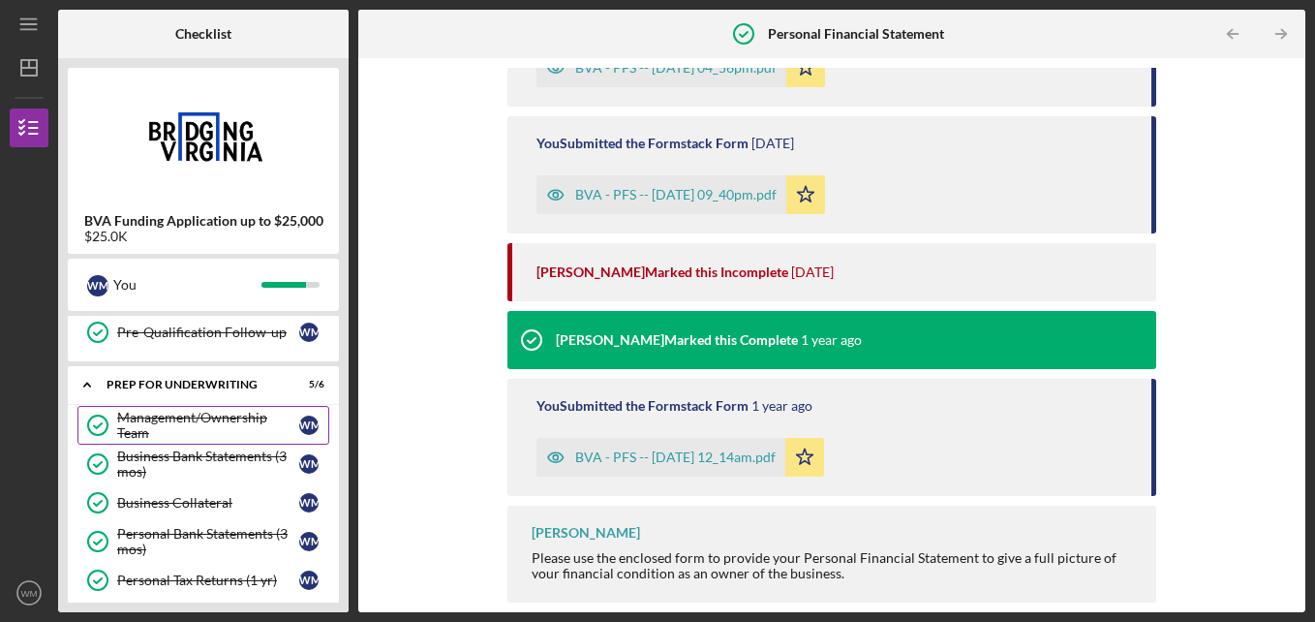
click at [225, 414] on div "Management/Ownership Team" at bounding box center [208, 425] width 182 height 31
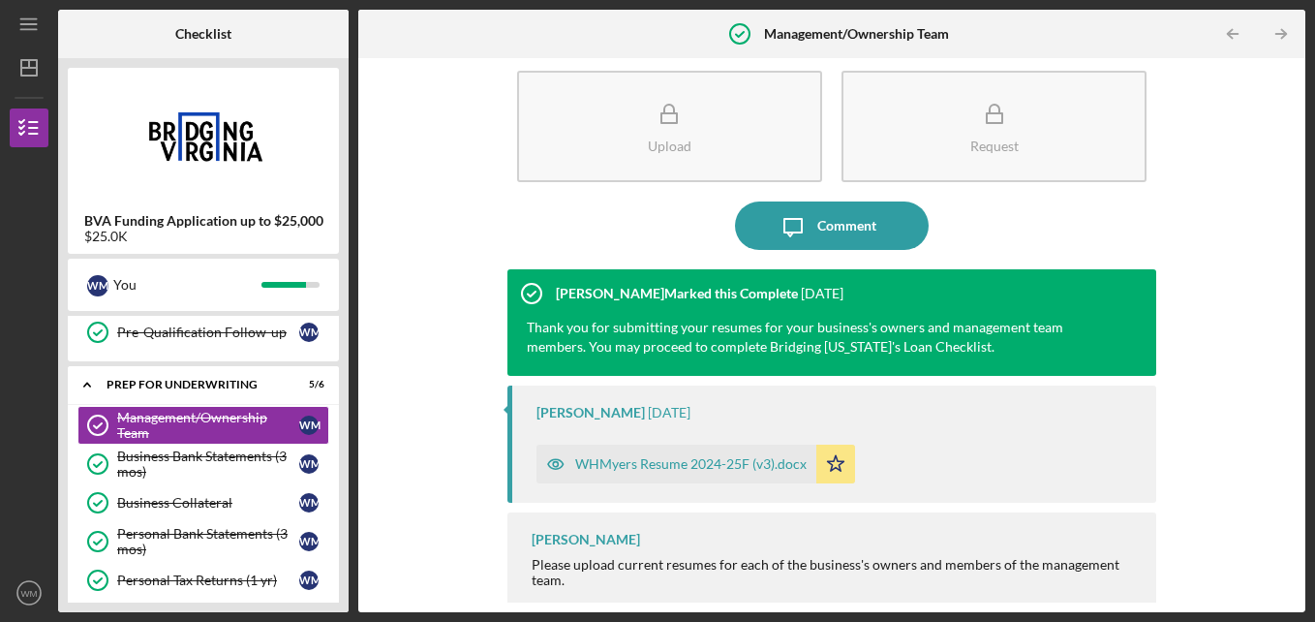
scroll to position [33, 0]
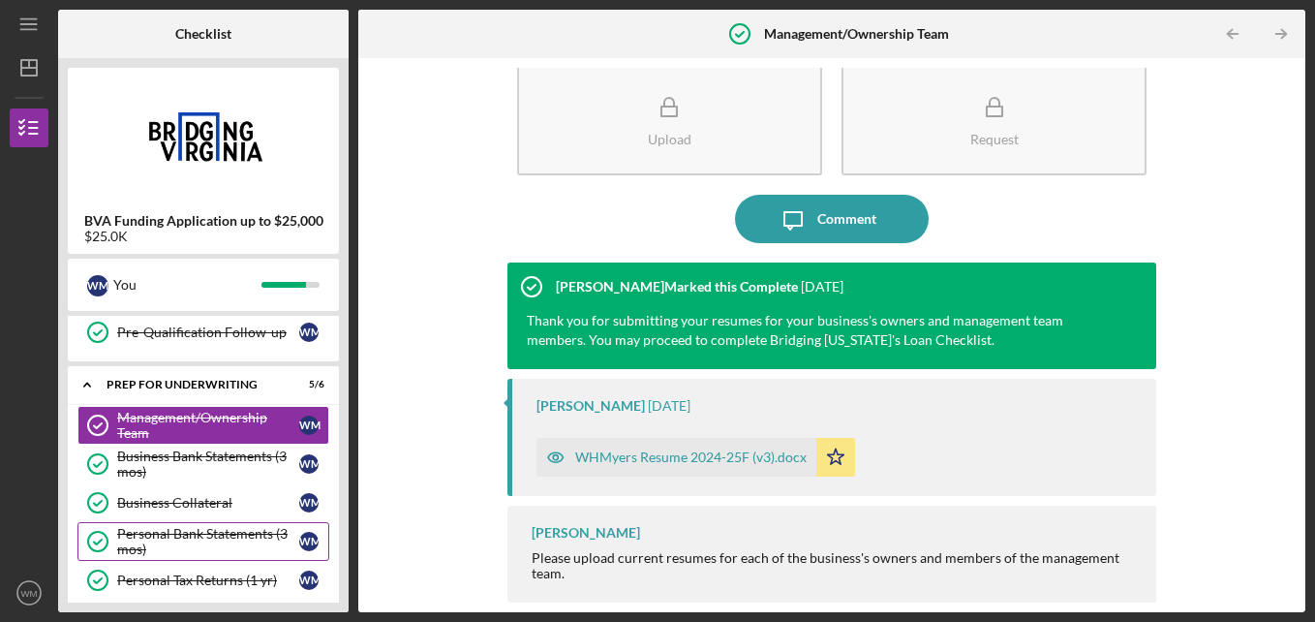
click at [153, 530] on div "Personal Bank Statements (3 mos)" at bounding box center [208, 541] width 182 height 31
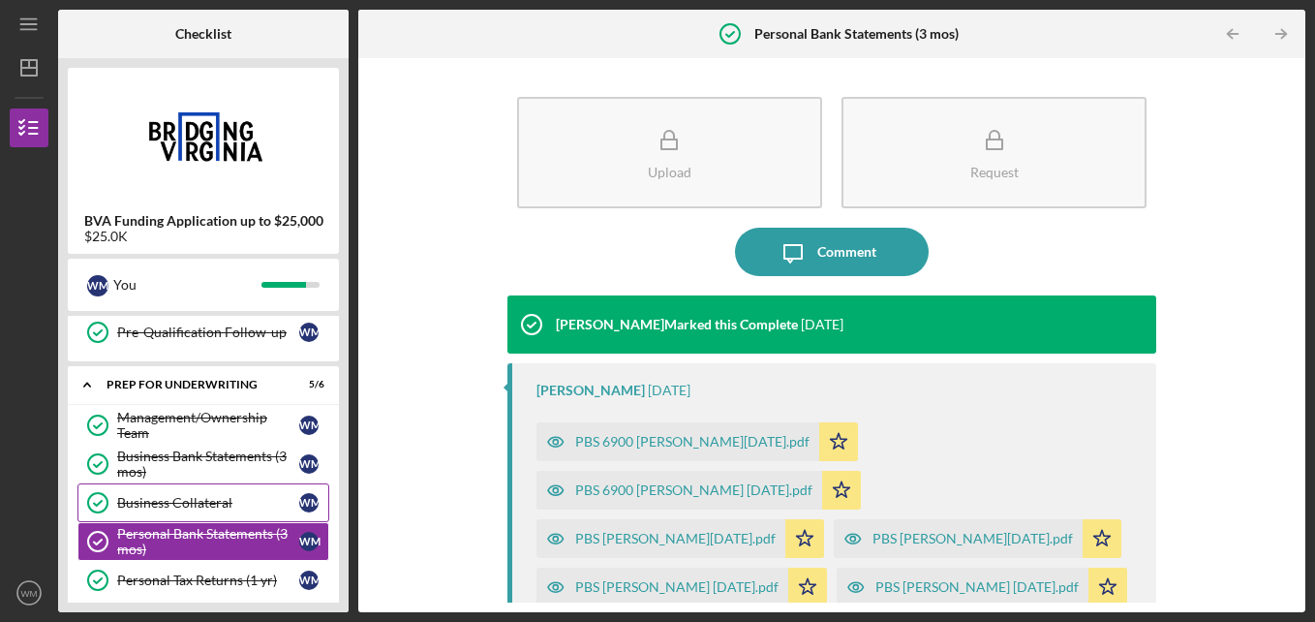
click at [204, 502] on div "Business Collateral" at bounding box center [208, 502] width 182 height 15
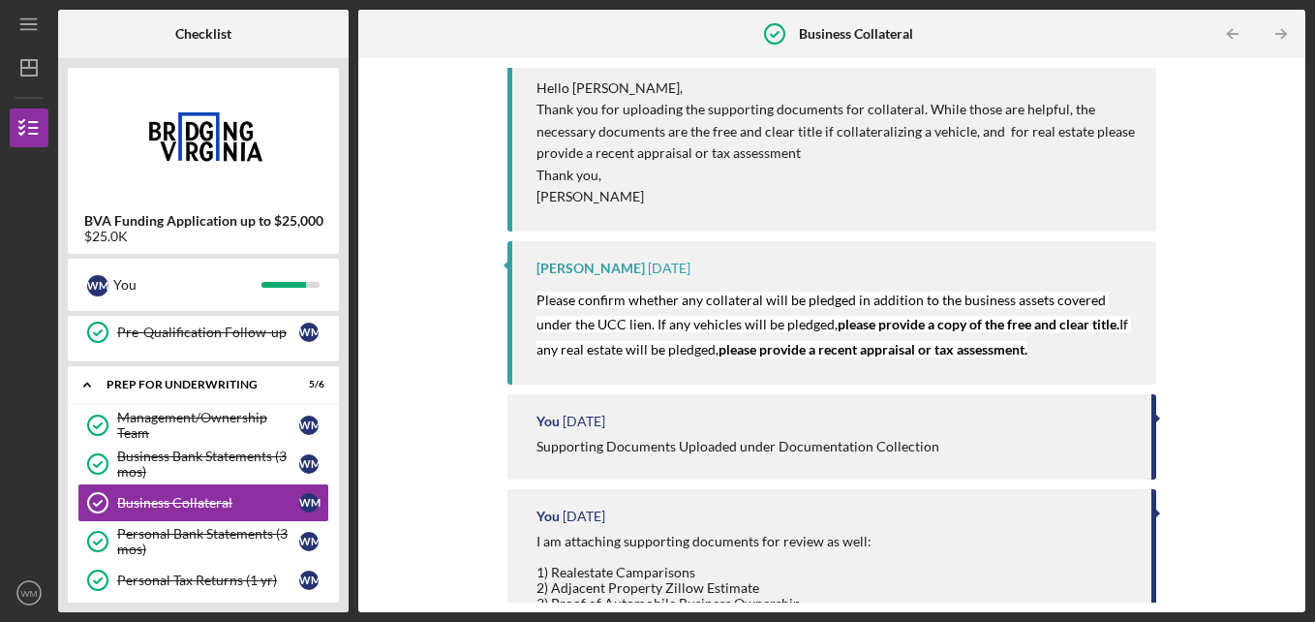
scroll to position [561, 0]
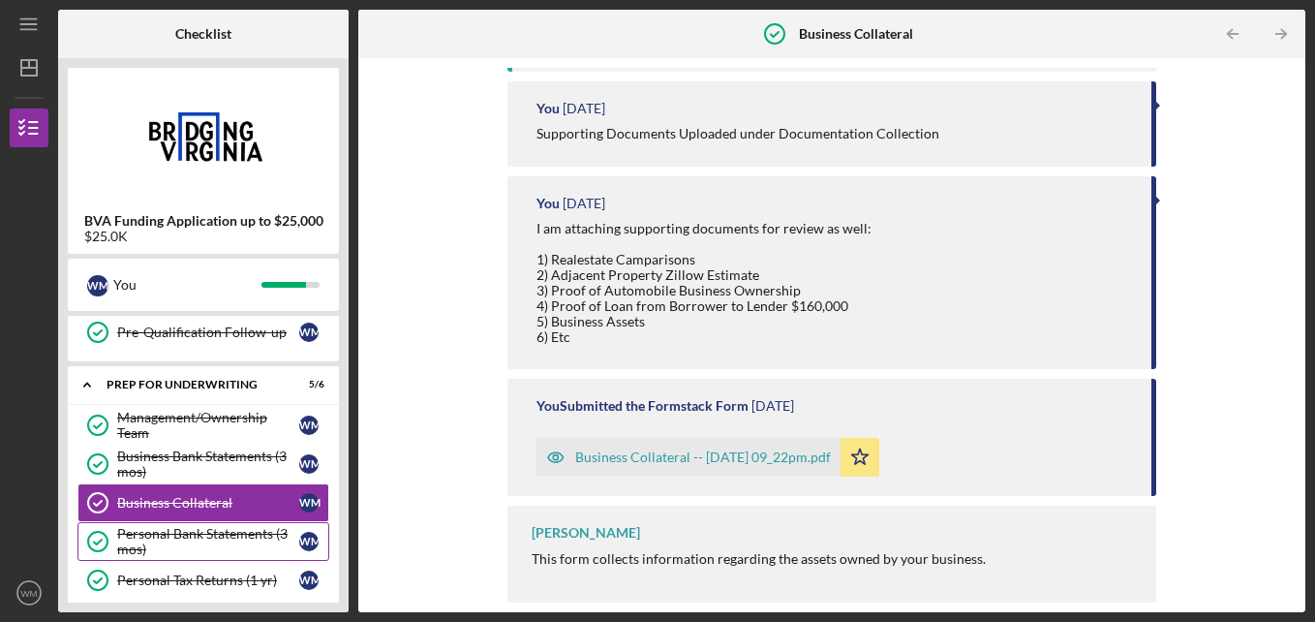
click at [187, 537] on div "Personal Bank Statements (3 mos)" at bounding box center [208, 541] width 182 height 31
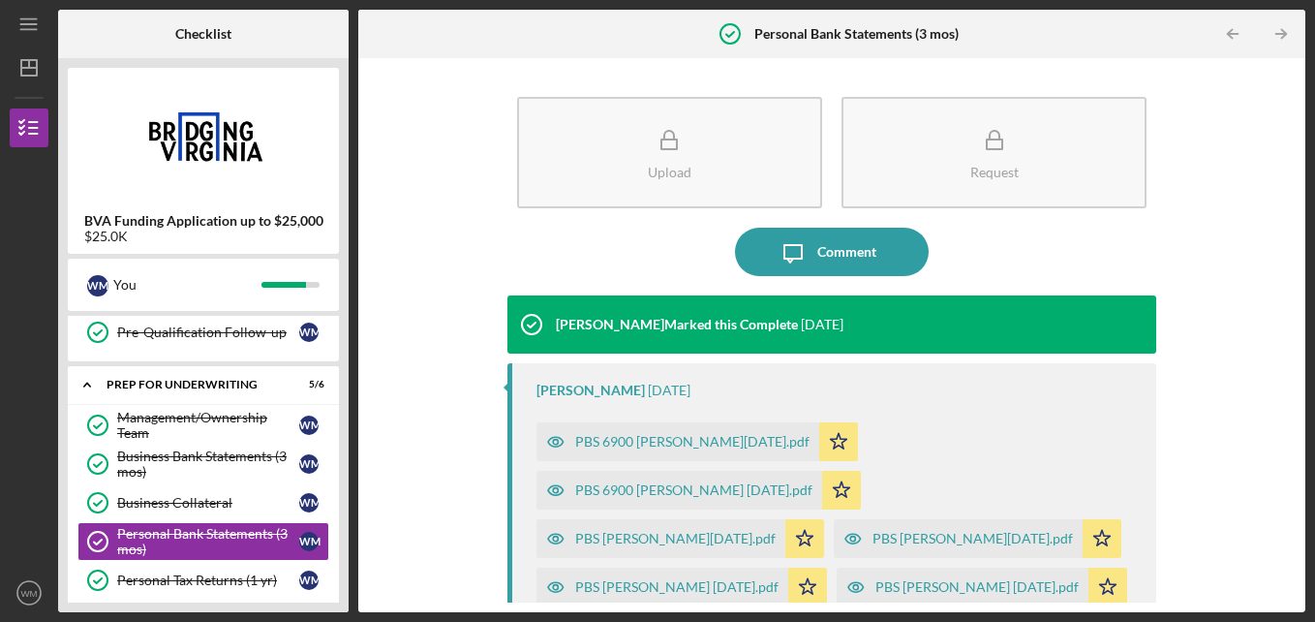
scroll to position [81, 0]
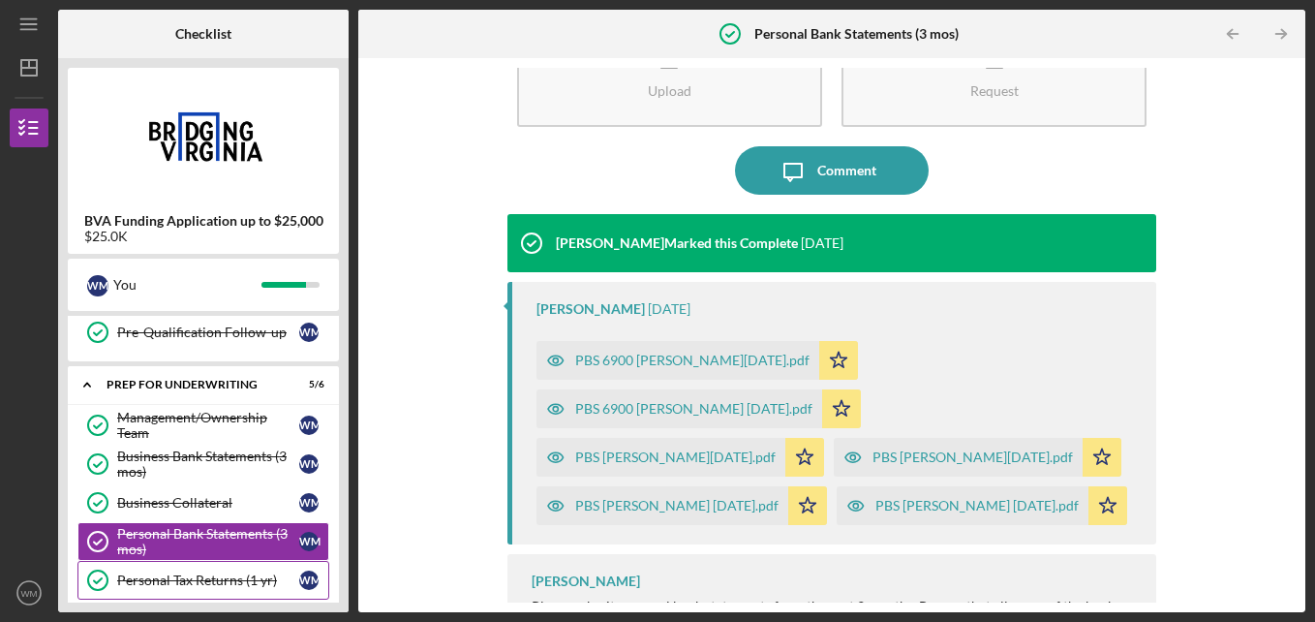
click at [175, 570] on link "Personal Tax Returns (1 yr) Personal Tax Returns (1 yr) [PERSON_NAME]" at bounding box center [203, 580] width 252 height 39
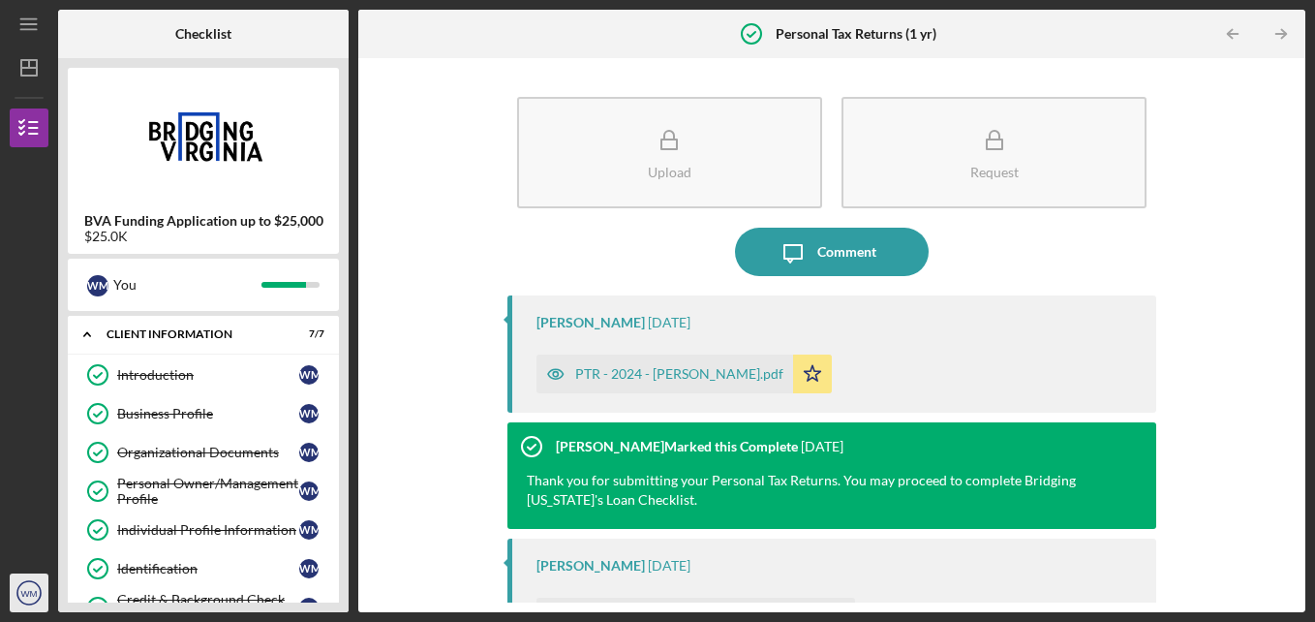
click at [28, 600] on icon "WM" at bounding box center [29, 593] width 39 height 48
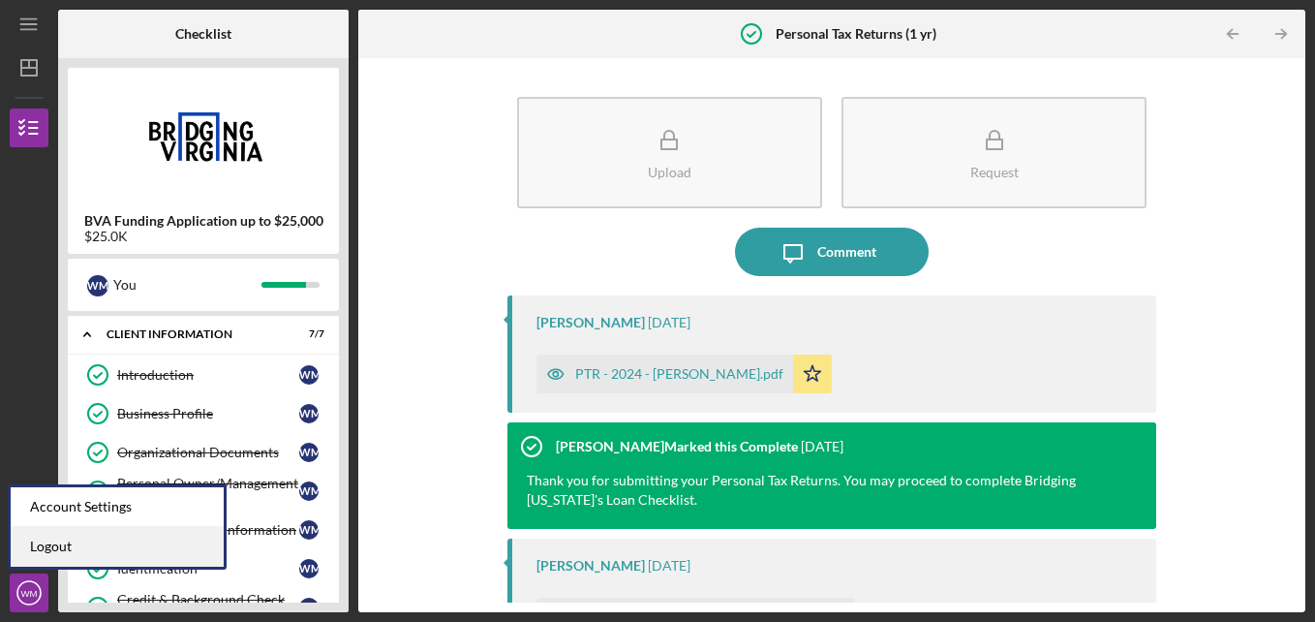
click at [49, 548] on link "Logout" at bounding box center [117, 547] width 213 height 40
